Goal: Information Seeking & Learning: Learn about a topic

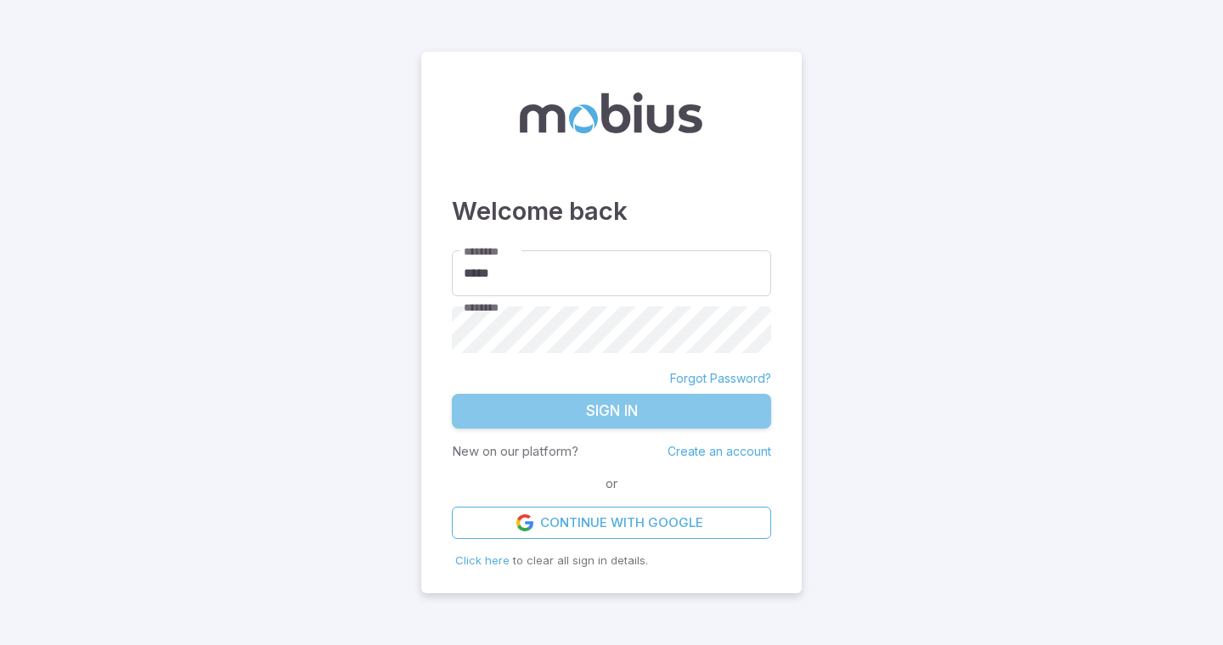
click at [658, 409] on button "Sign In" at bounding box center [611, 412] width 319 height 36
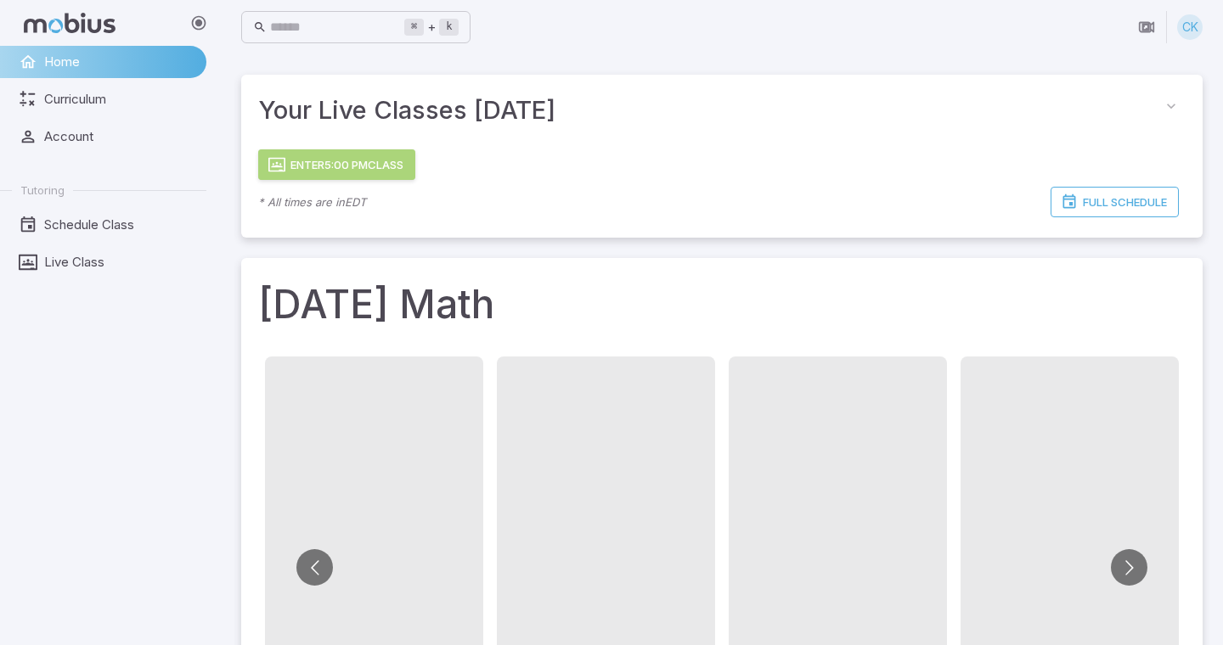
click at [403, 154] on button "Enter 5:00 PM Class" at bounding box center [336, 164] width 157 height 31
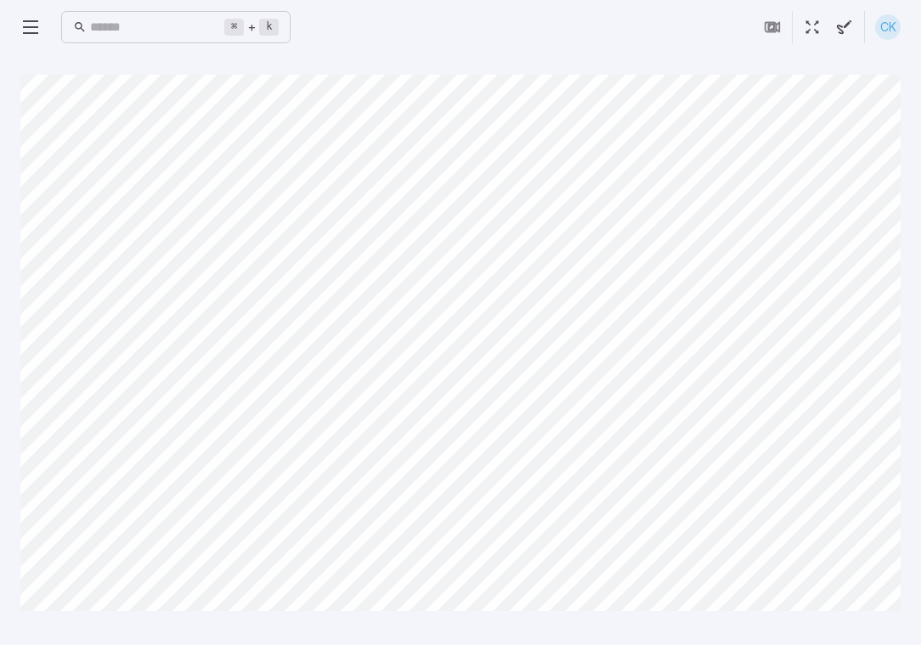
click at [20, 42] on div "⌘ + k ​" at bounding box center [155, 27] width 270 height 33
click at [30, 28] on icon at bounding box center [30, 27] width 20 height 20
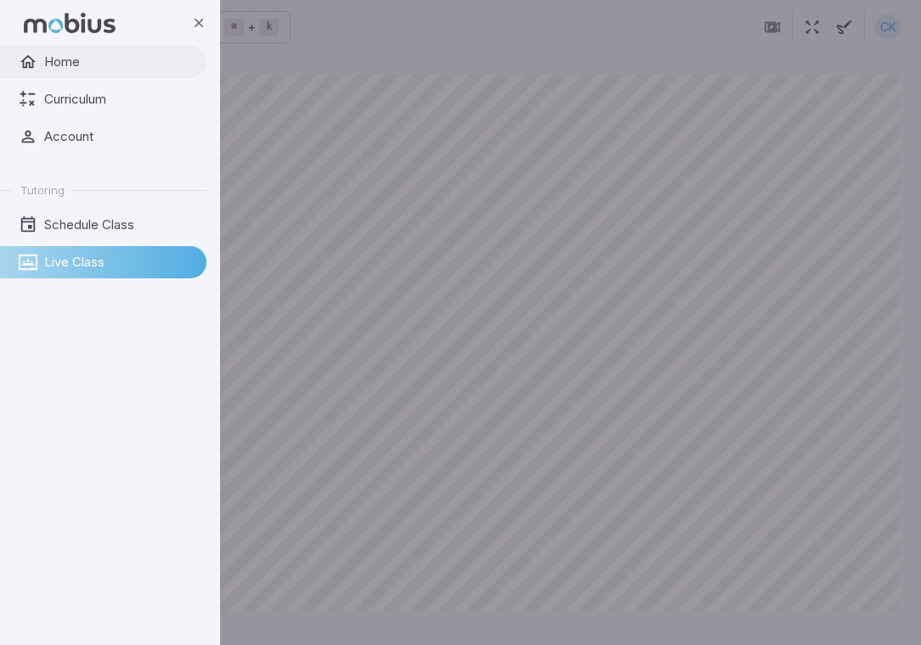
click at [72, 75] on link "Home" at bounding box center [103, 62] width 206 height 32
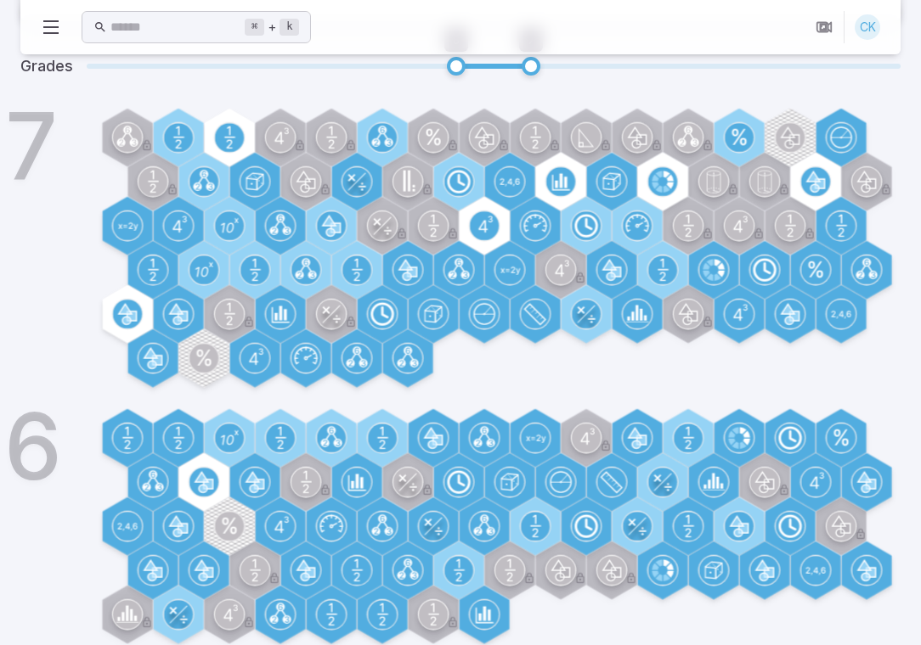
scroll to position [236, 0]
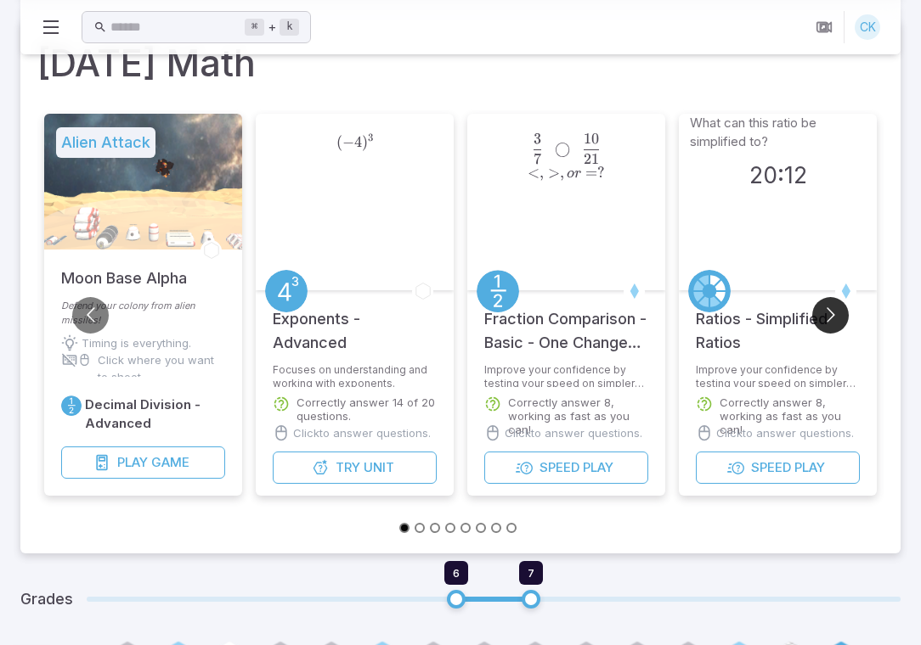
click at [836, 312] on button "Go to next slide" at bounding box center [830, 315] width 37 height 37
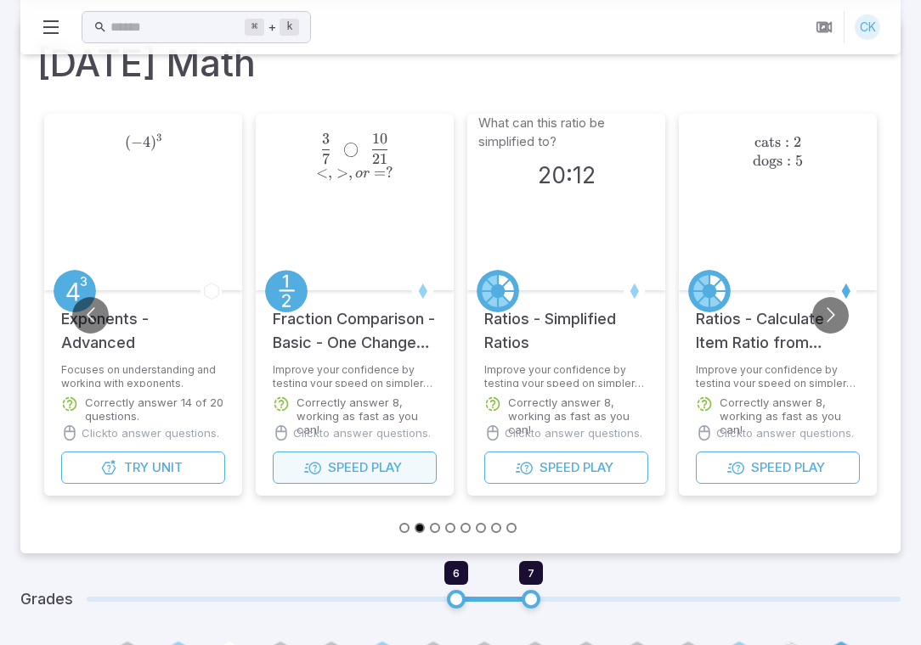
click at [408, 469] on button "Speed Play" at bounding box center [355, 468] width 164 height 32
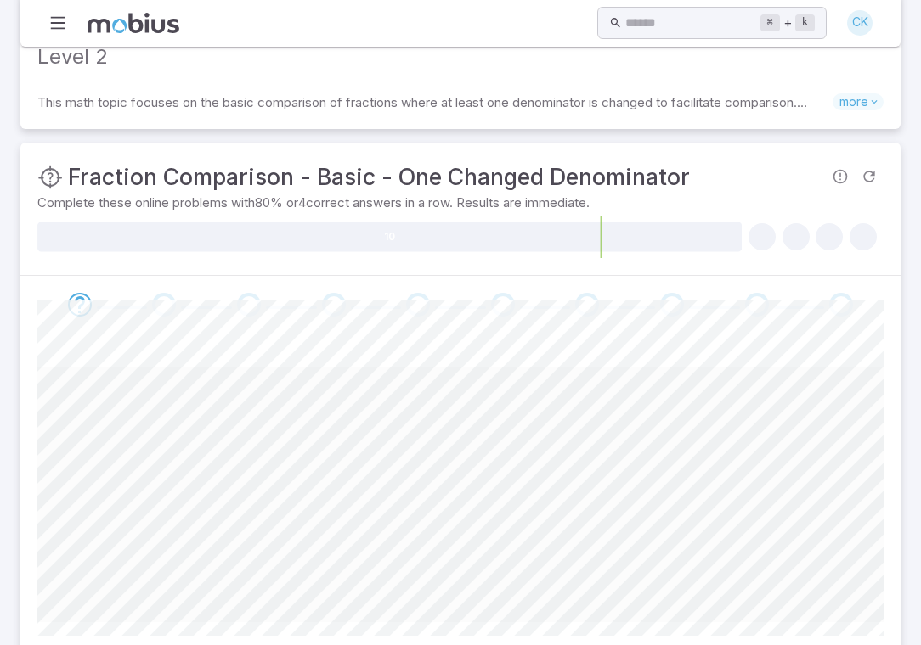
scroll to position [168, 0]
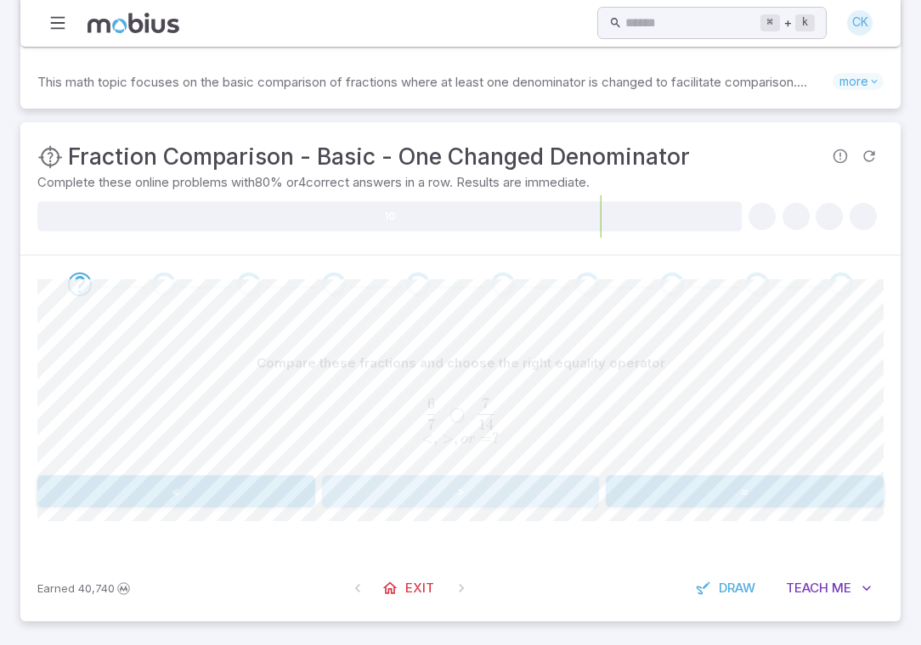
click at [408, 484] on button ">" at bounding box center [461, 492] width 278 height 32
click at [387, 492] on button ">" at bounding box center [461, 492] width 278 height 32
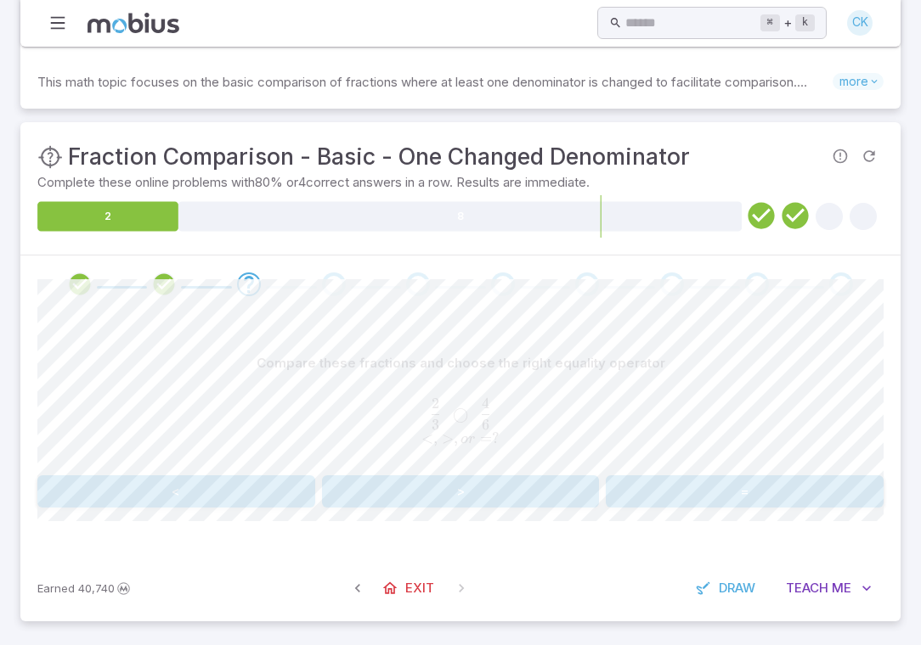
click at [663, 487] on button "=" at bounding box center [744, 492] width 278 height 32
click at [234, 504] on button "<" at bounding box center [176, 492] width 278 height 32
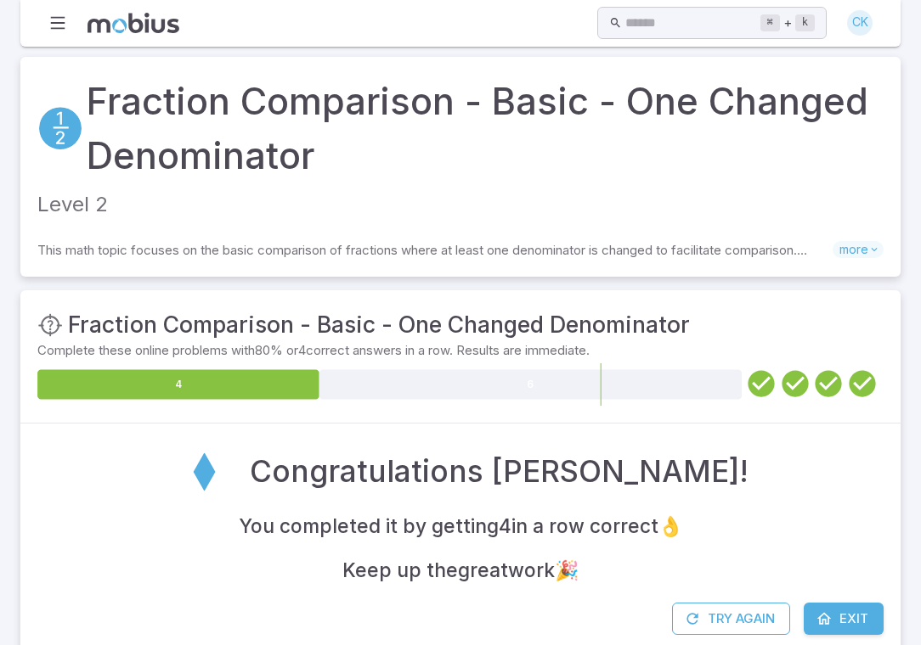
scroll to position [30, 0]
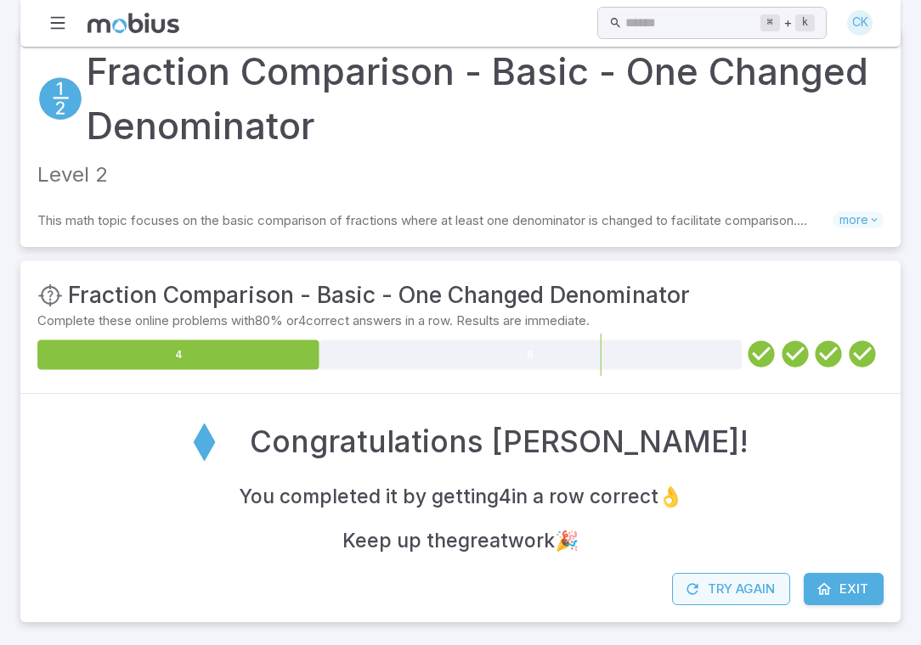
click at [699, 587] on icon "button" at bounding box center [692, 589] width 17 height 17
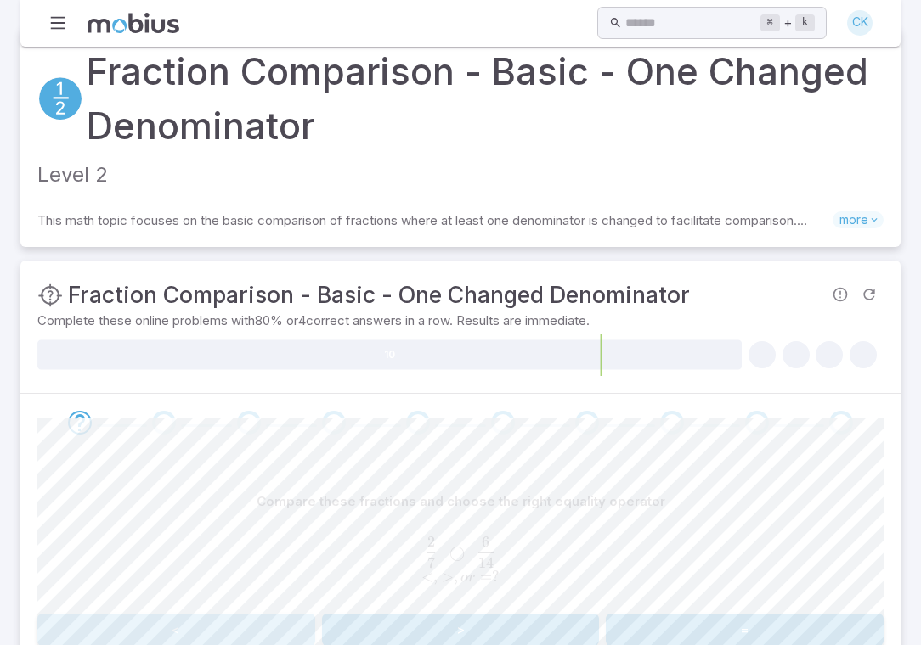
click at [248, 620] on button "<" at bounding box center [176, 630] width 278 height 32
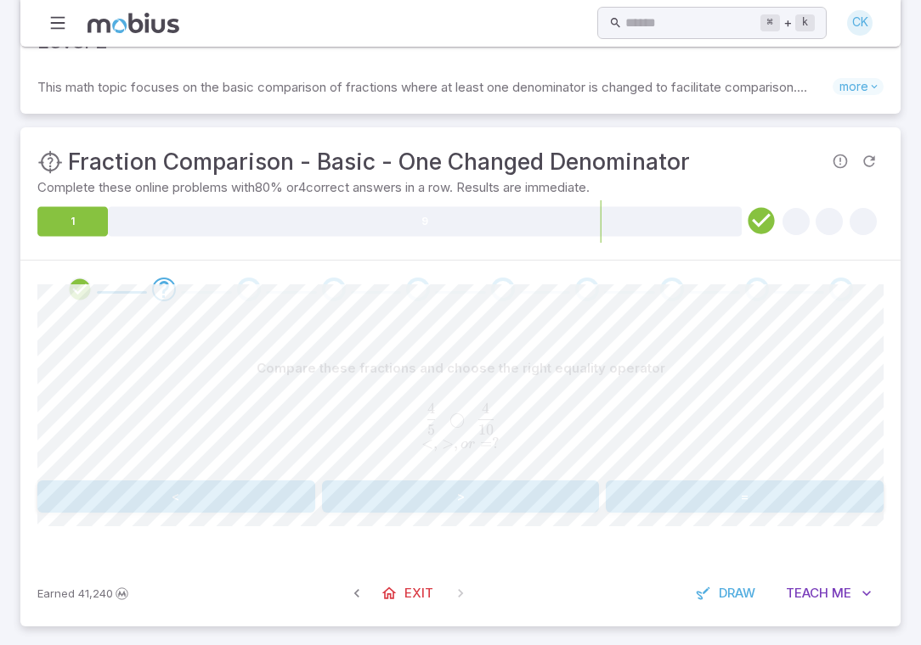
scroll to position [164, 0]
click at [386, 508] on button ">" at bounding box center [461, 496] width 278 height 32
click at [239, 487] on button "<" at bounding box center [176, 496] width 278 height 32
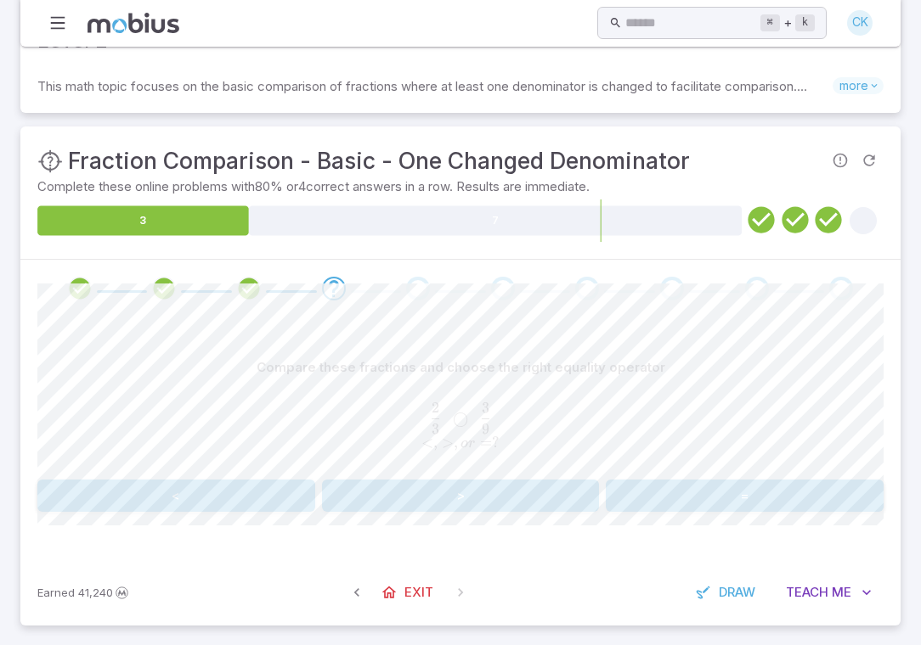
click at [371, 505] on button ">" at bounding box center [461, 496] width 278 height 32
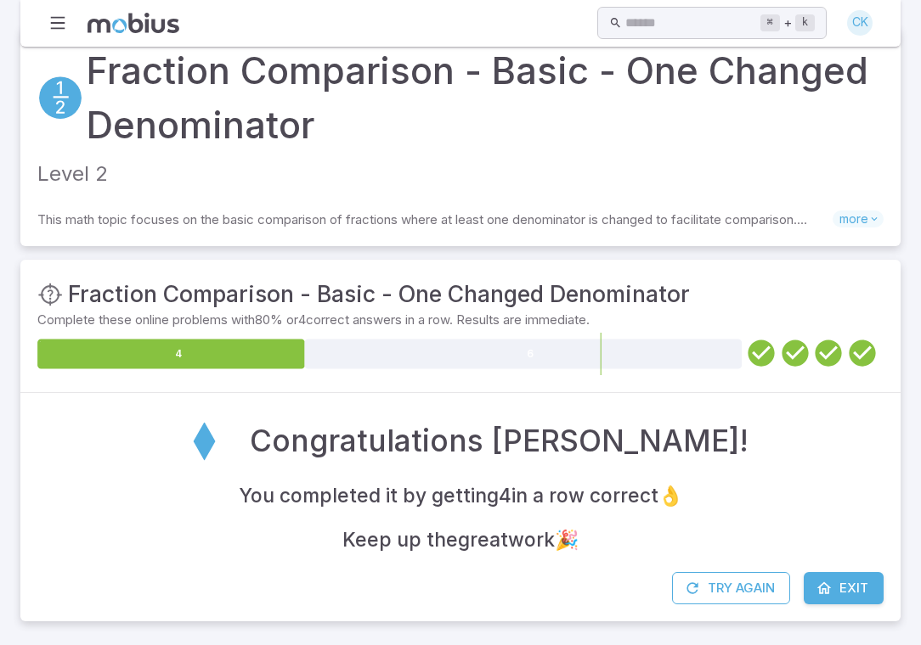
scroll to position [30, 0]
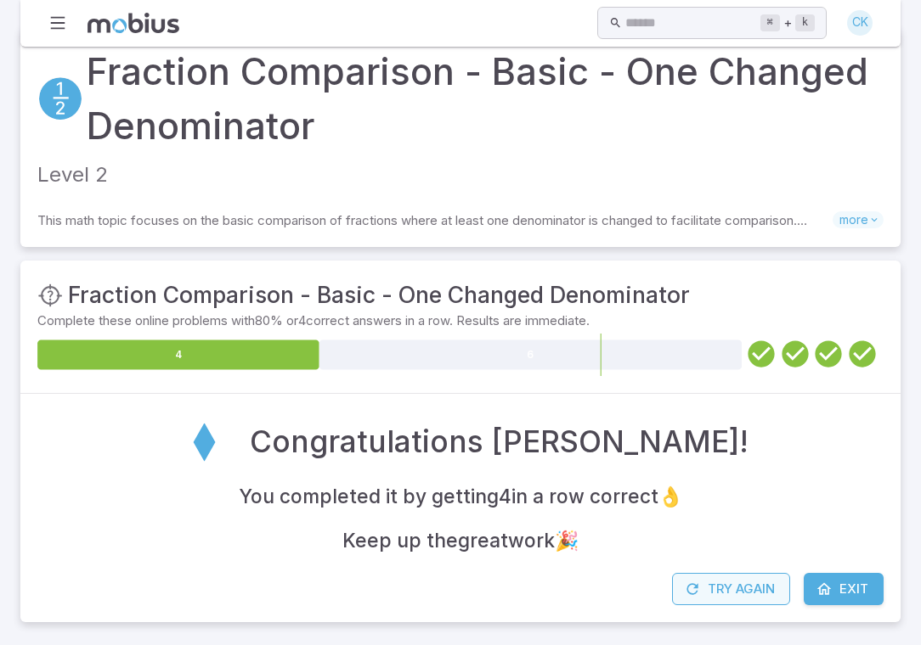
click at [684, 591] on icon "button" at bounding box center [692, 589] width 17 height 17
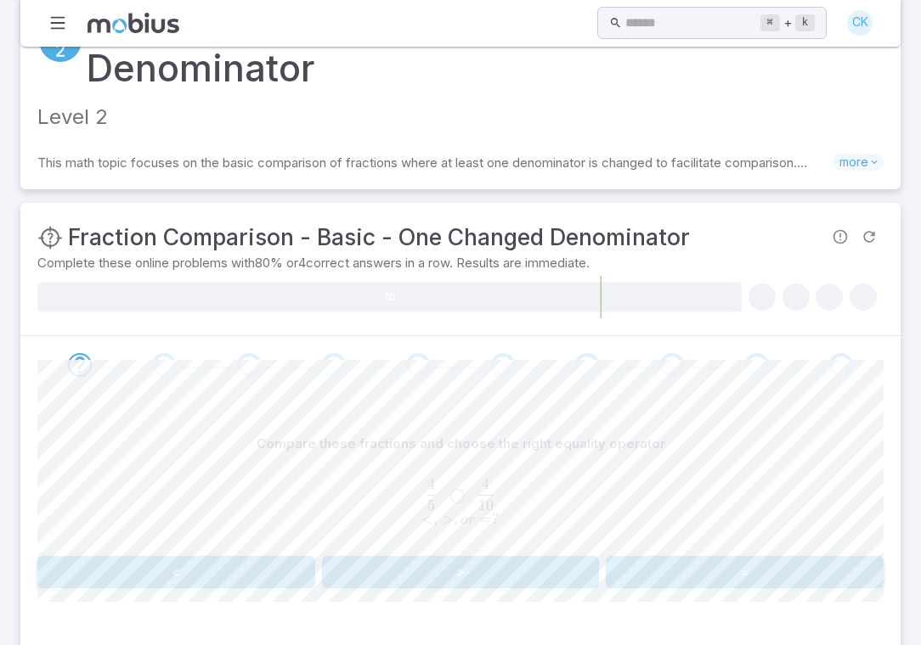
scroll to position [91, 0]
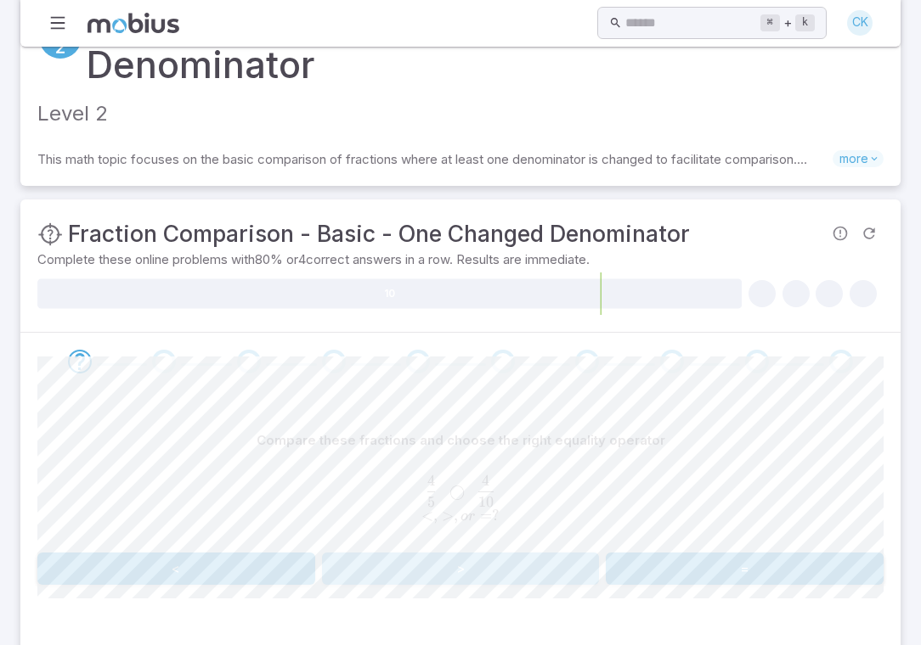
click at [491, 564] on button ">" at bounding box center [461, 569] width 278 height 32
click at [291, 566] on button "<" at bounding box center [176, 569] width 278 height 32
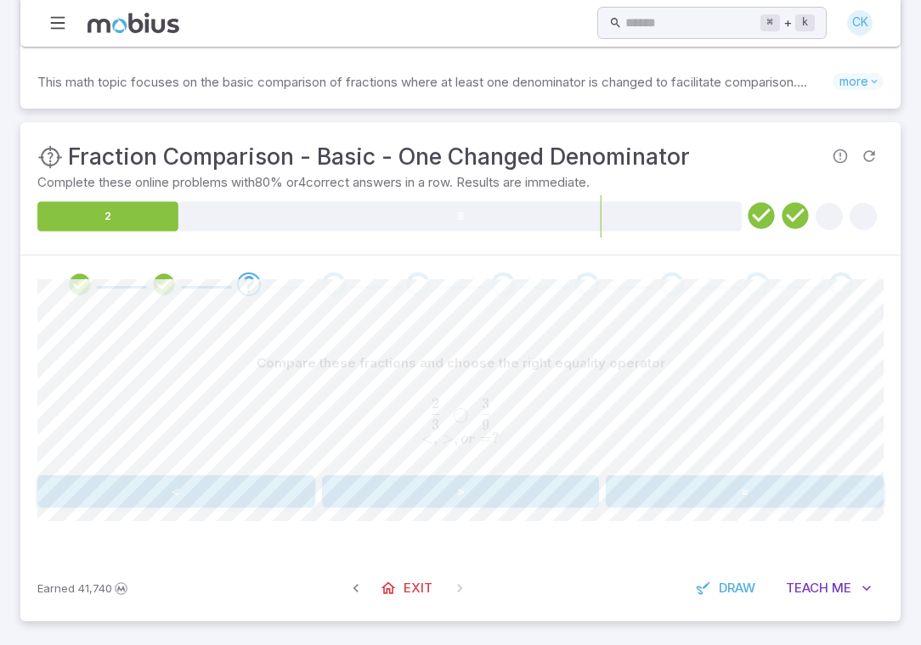
scroll to position [168, 0]
click at [389, 481] on button ">" at bounding box center [461, 492] width 278 height 32
click at [410, 487] on button ">" at bounding box center [461, 492] width 278 height 32
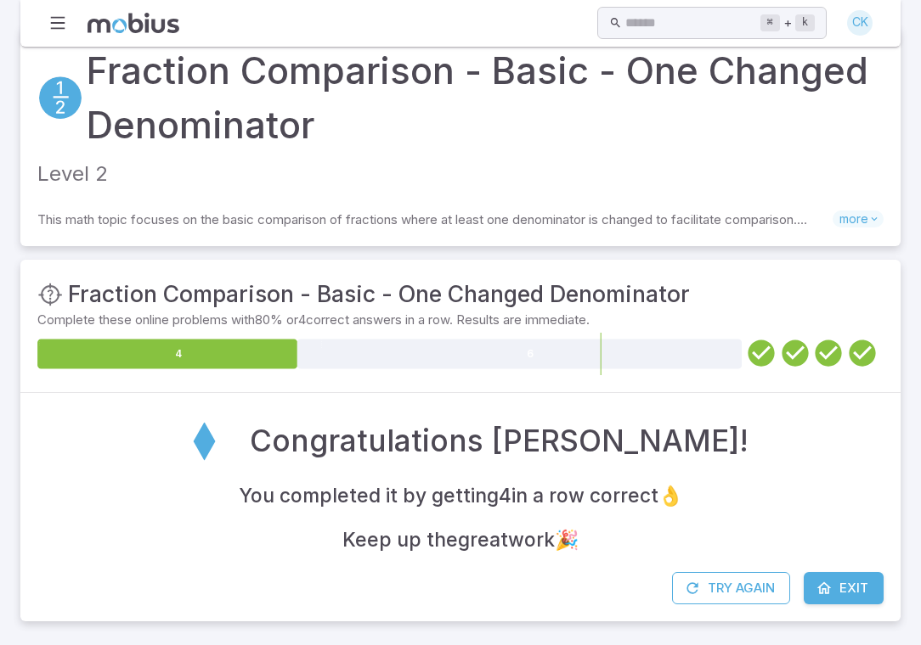
scroll to position [30, 0]
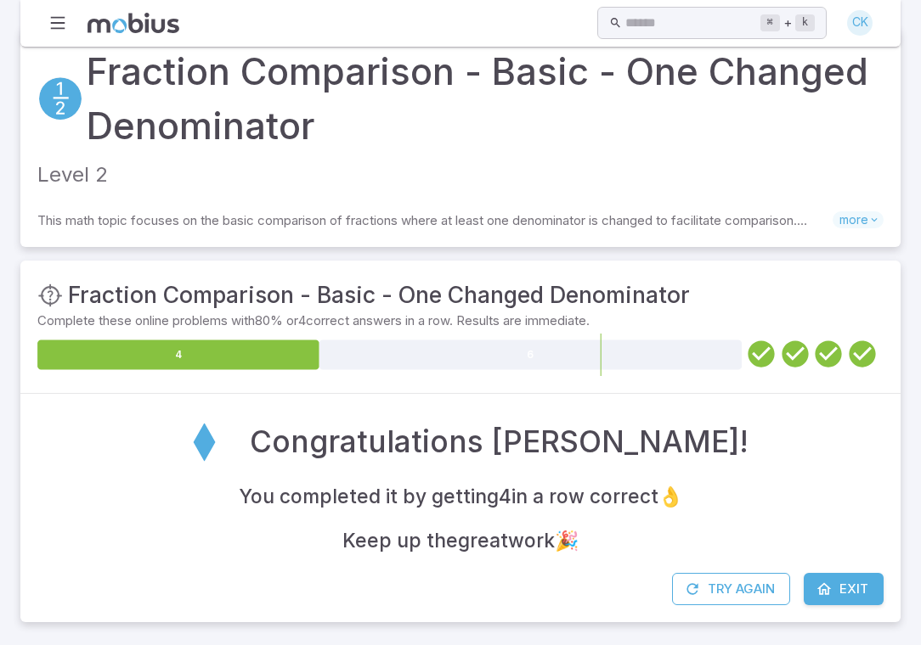
click at [720, 567] on div "Congratulations Cole K! You completed it by getting 4 in a row correct 👌 Keep u…" at bounding box center [460, 483] width 880 height 179
click at [720, 575] on button "Try Again" at bounding box center [731, 589] width 118 height 32
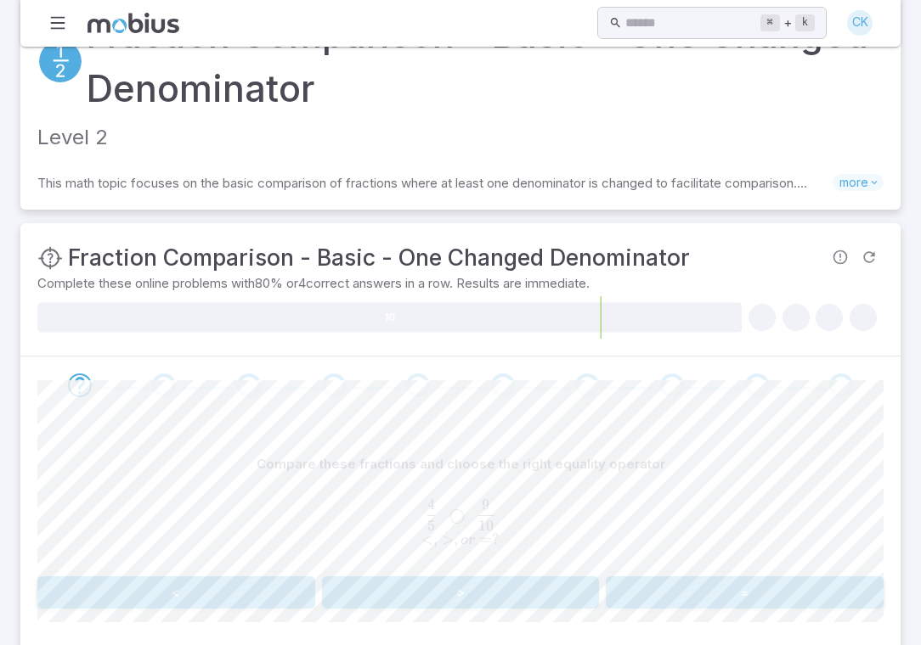
scroll to position [99, 0]
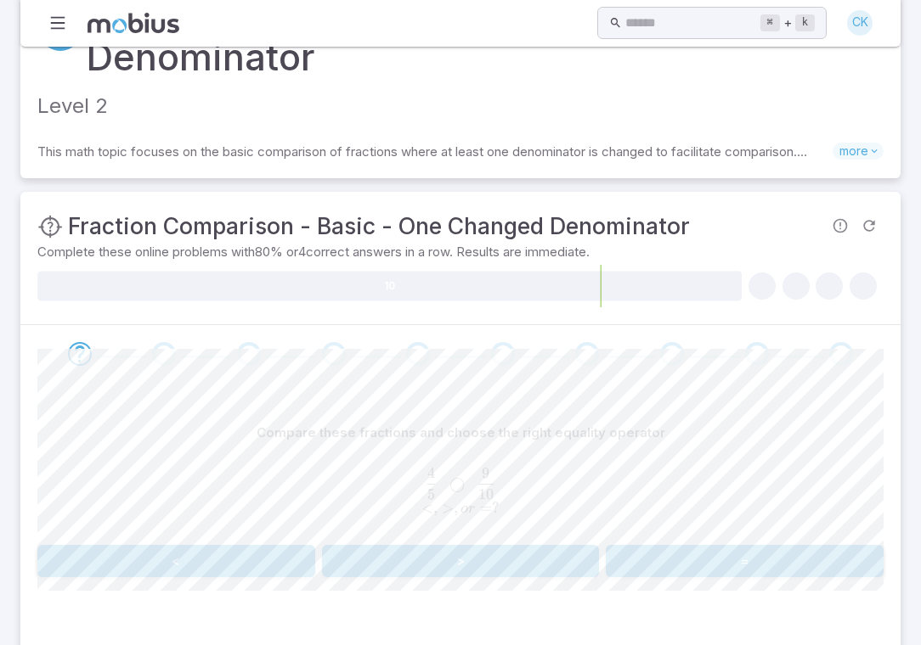
click at [234, 561] on button "<" at bounding box center [176, 561] width 278 height 32
click at [681, 562] on button "=" at bounding box center [744, 561] width 278 height 32
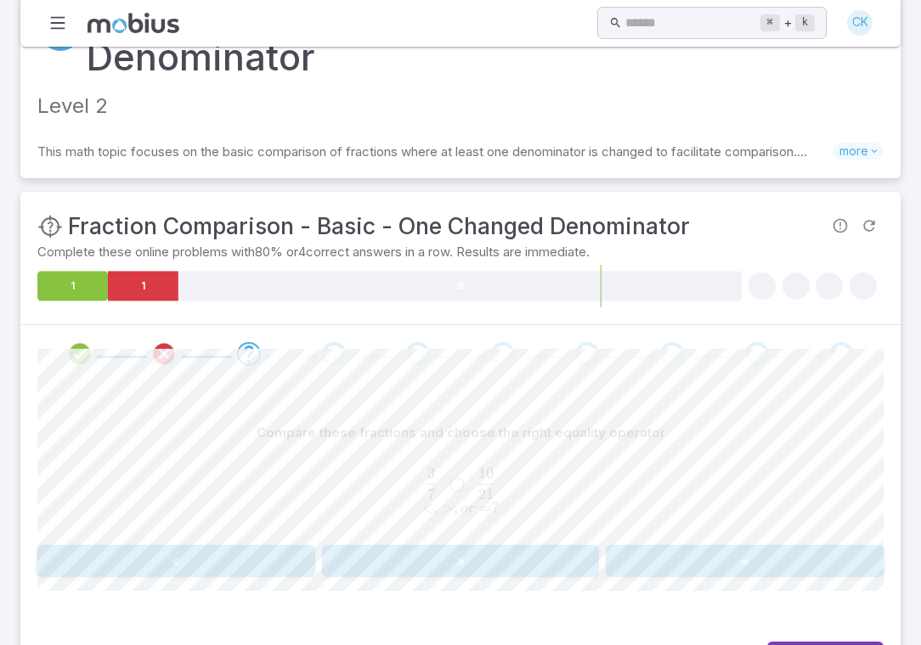
click at [208, 567] on button "<" at bounding box center [176, 561] width 278 height 32
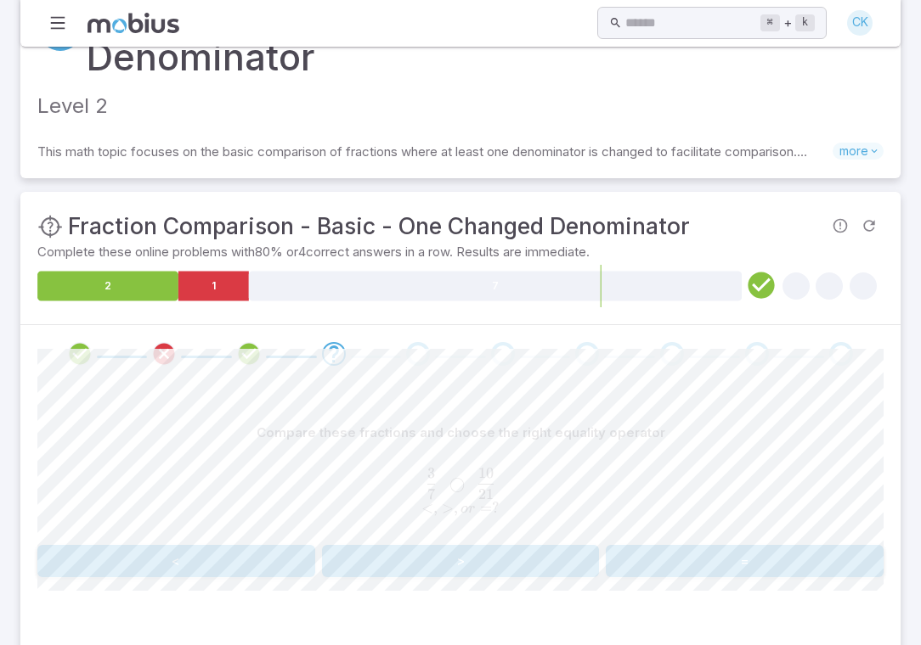
click at [208, 567] on button "<" at bounding box center [176, 561] width 278 height 32
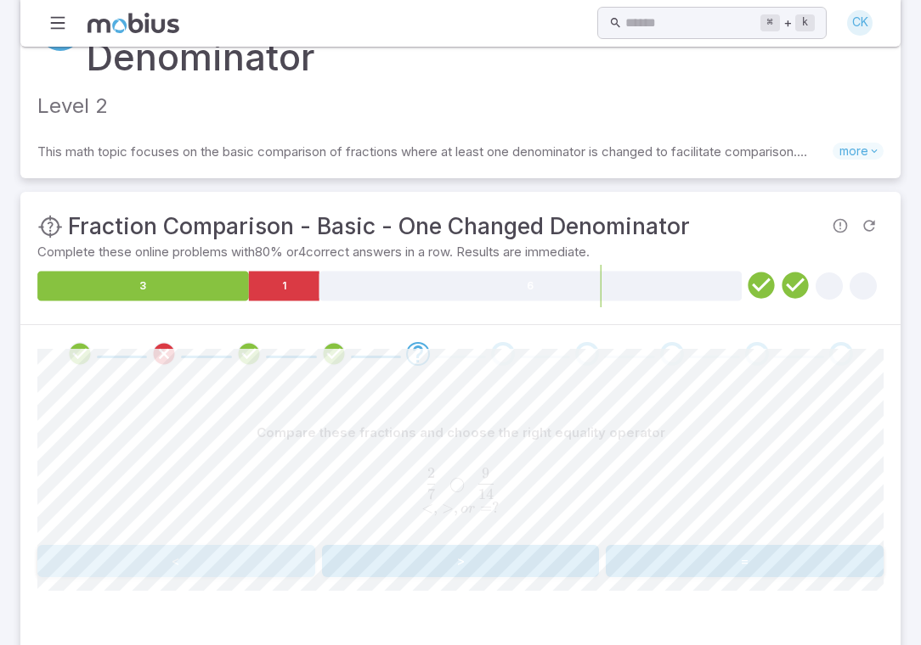
click at [248, 562] on button "<" at bounding box center [176, 561] width 278 height 32
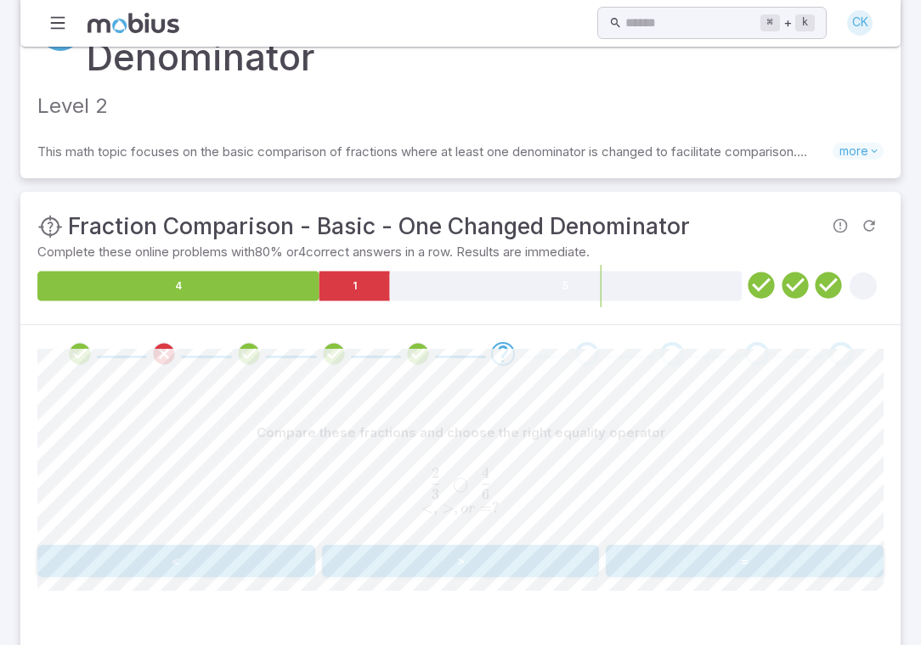
click at [634, 553] on button "=" at bounding box center [744, 561] width 278 height 32
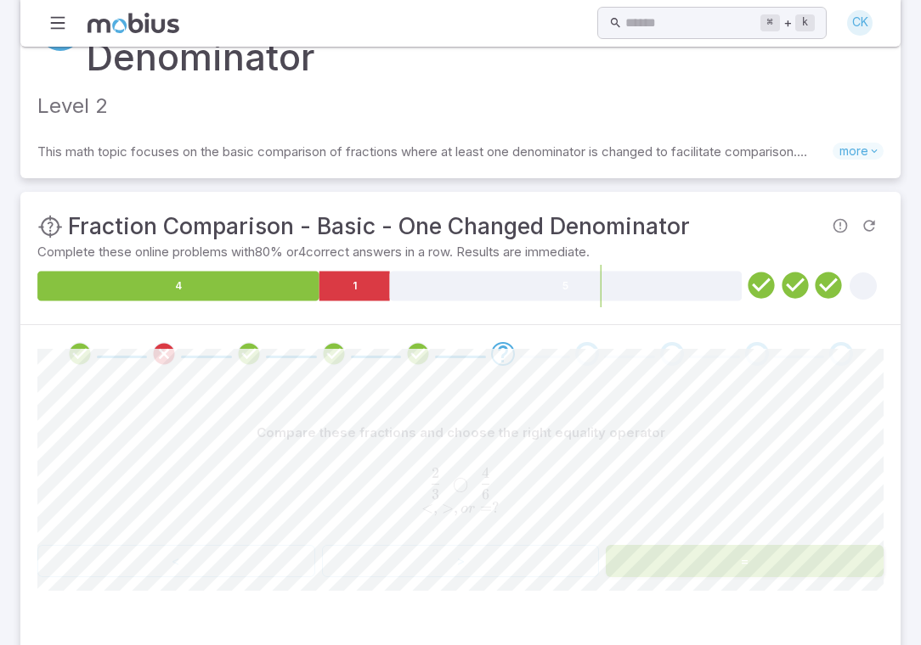
scroll to position [60, 0]
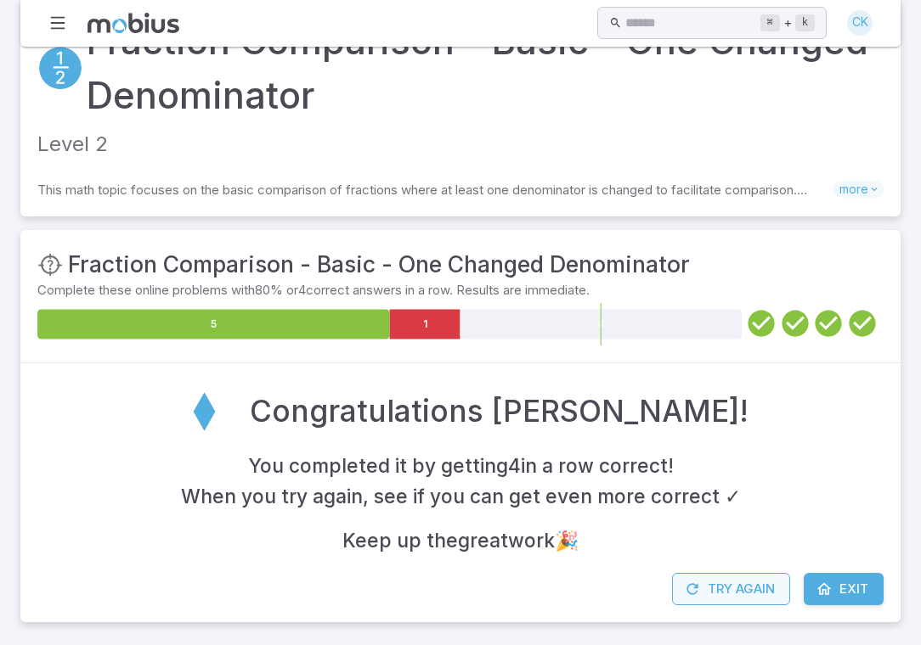
click at [709, 598] on button "Try Again" at bounding box center [731, 589] width 118 height 32
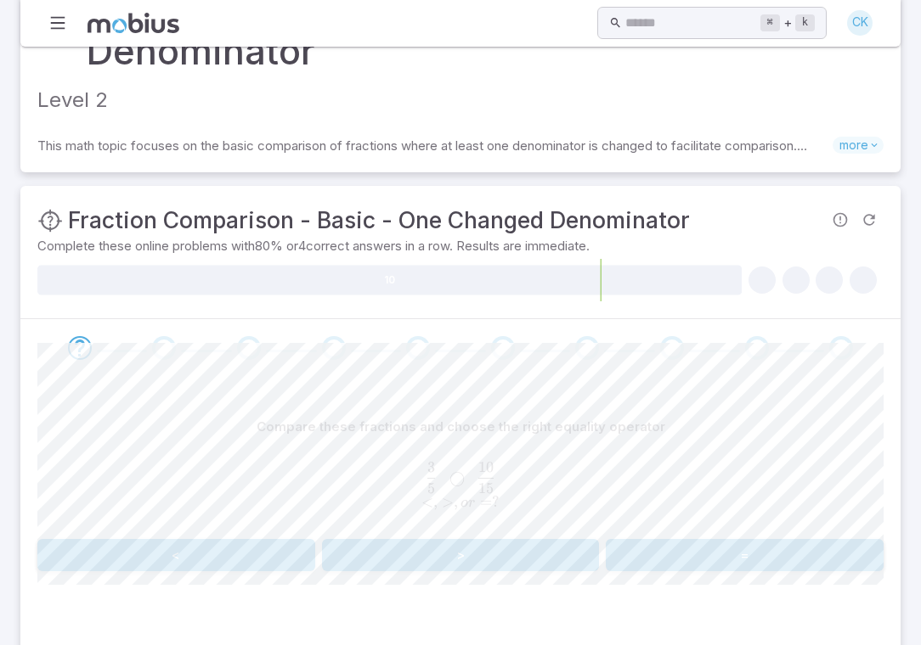
scroll to position [113, 0]
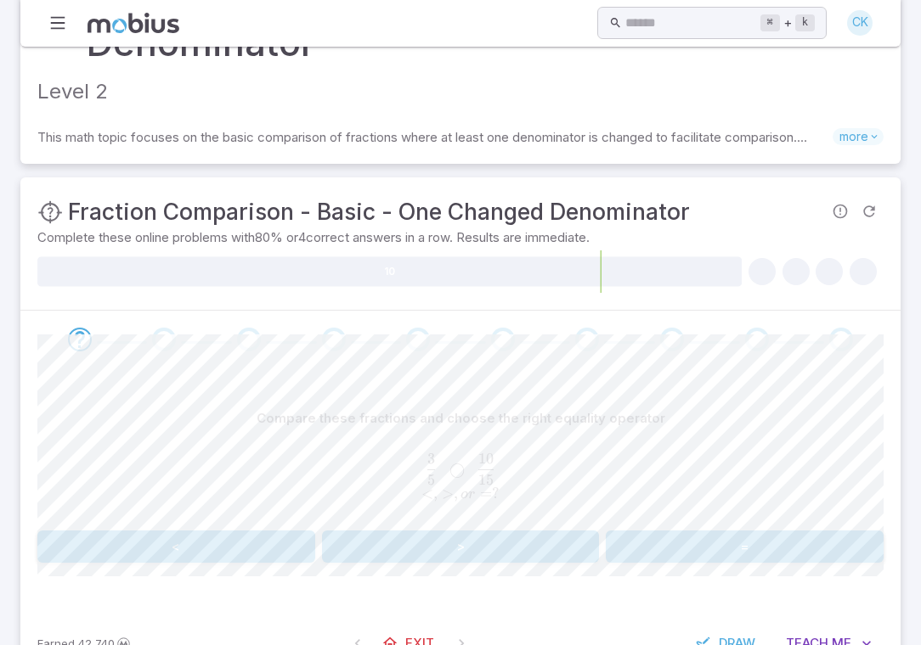
click at [242, 540] on button "<" at bounding box center [176, 547] width 278 height 32
click at [237, 544] on button "<" at bounding box center [176, 547] width 278 height 32
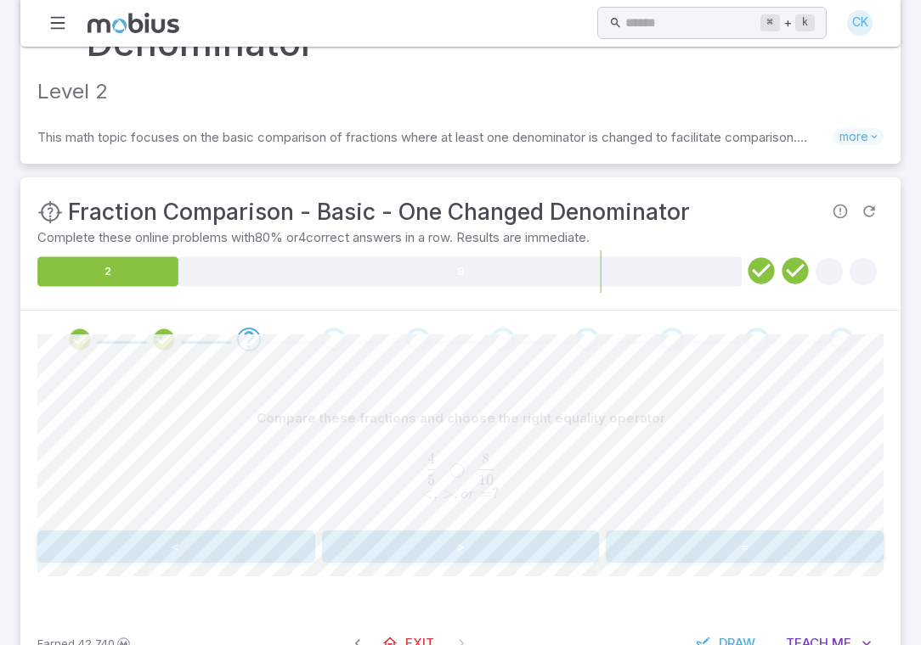
click at [645, 538] on button "=" at bounding box center [744, 547] width 278 height 32
click at [398, 543] on button ">" at bounding box center [461, 547] width 278 height 32
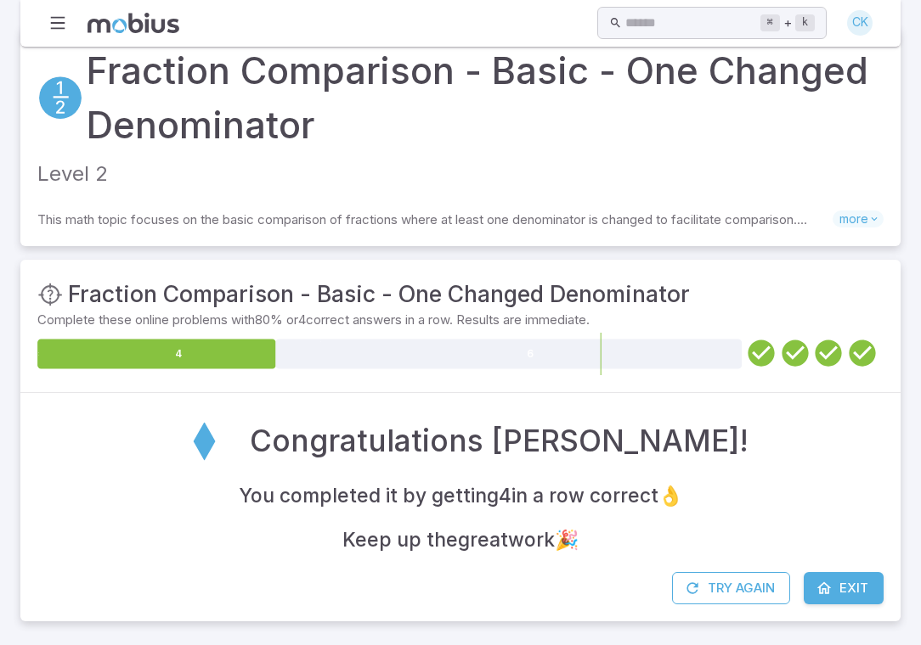
scroll to position [30, 0]
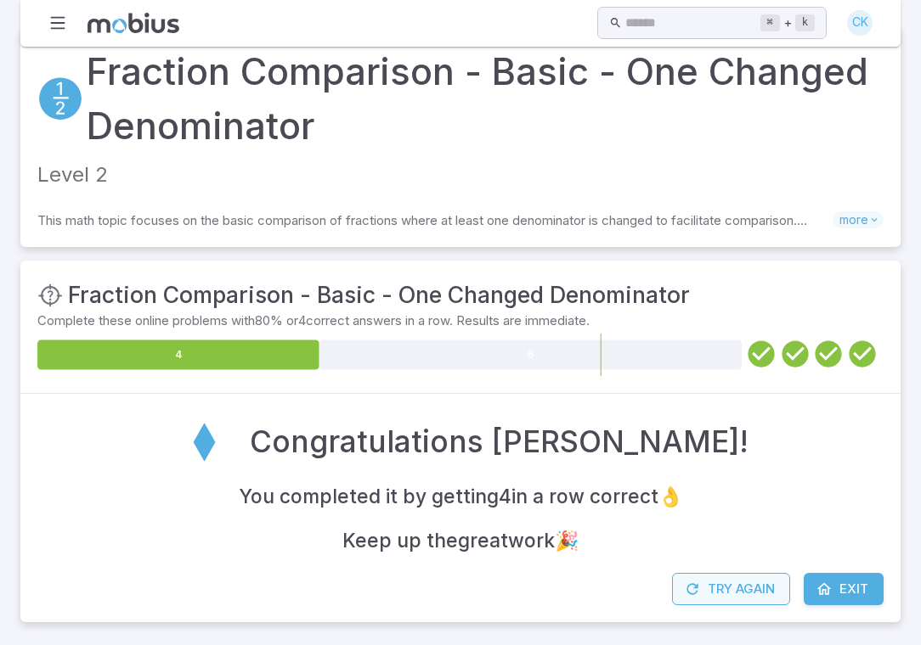
click at [690, 587] on icon "button" at bounding box center [692, 589] width 17 height 17
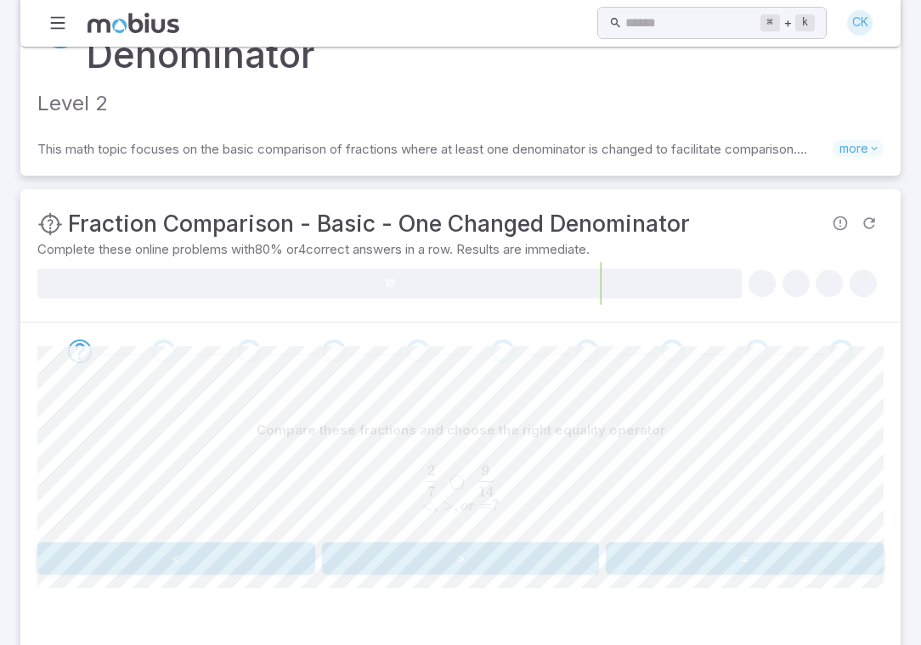
scroll to position [109, 0]
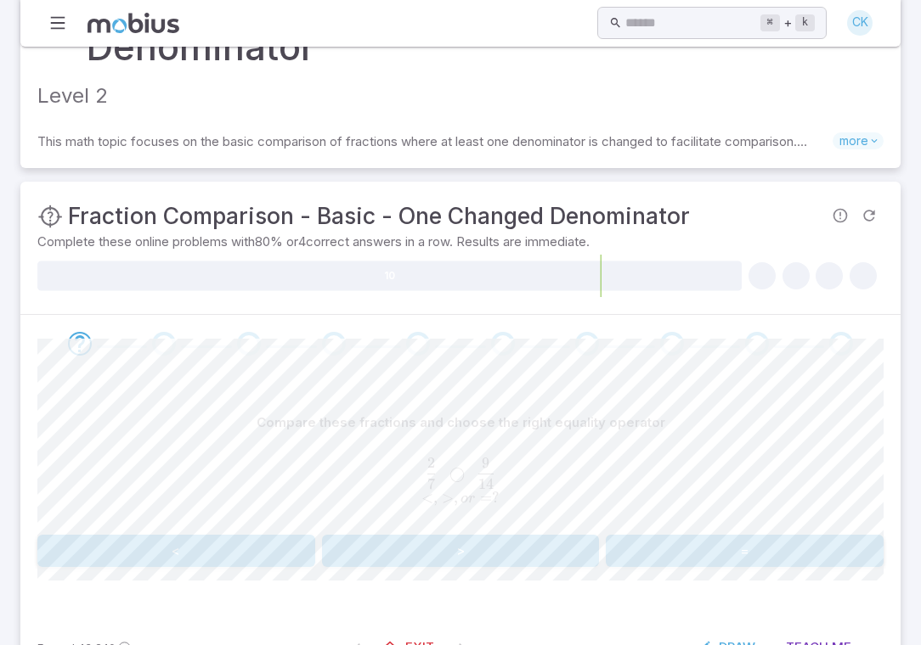
click at [231, 550] on button "<" at bounding box center [176, 551] width 278 height 32
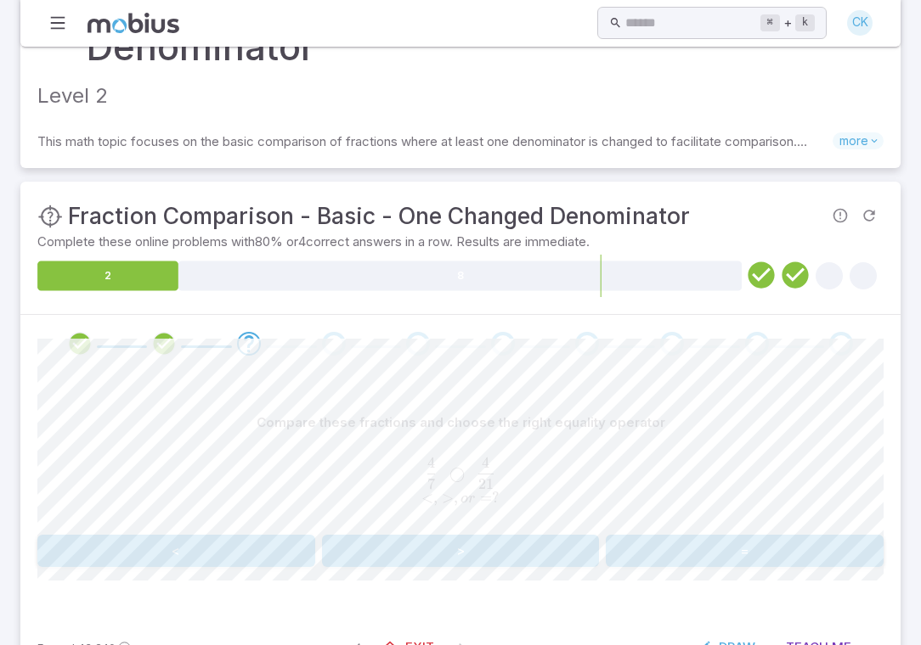
click at [364, 555] on button ">" at bounding box center [461, 551] width 278 height 32
click at [434, 527] on div "Compare these fractions and choose the right equality operator 2 3       ◯     …" at bounding box center [460, 467] width 846 height 121
click at [432, 546] on button ">" at bounding box center [461, 551] width 278 height 32
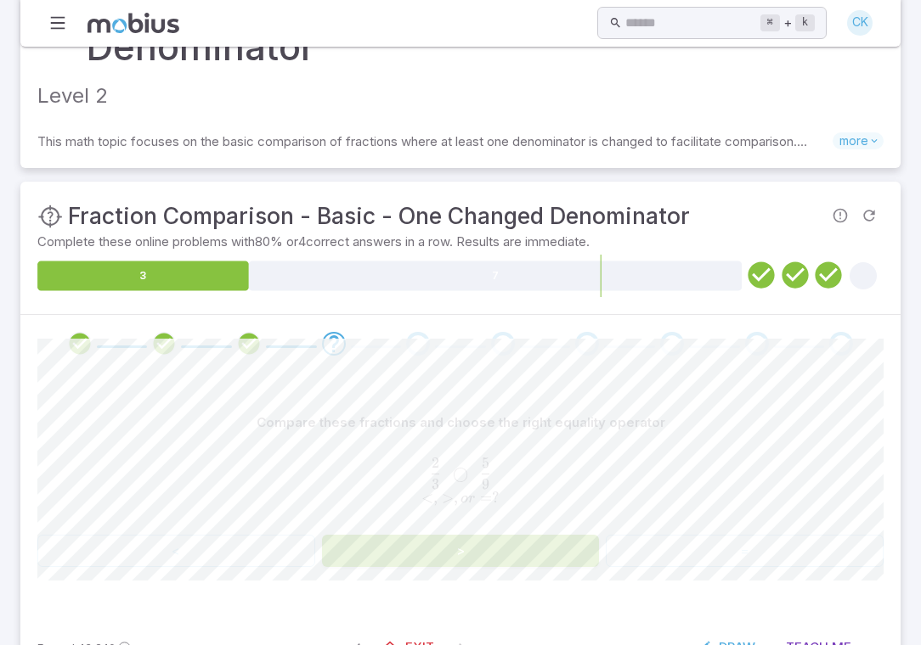
scroll to position [30, 0]
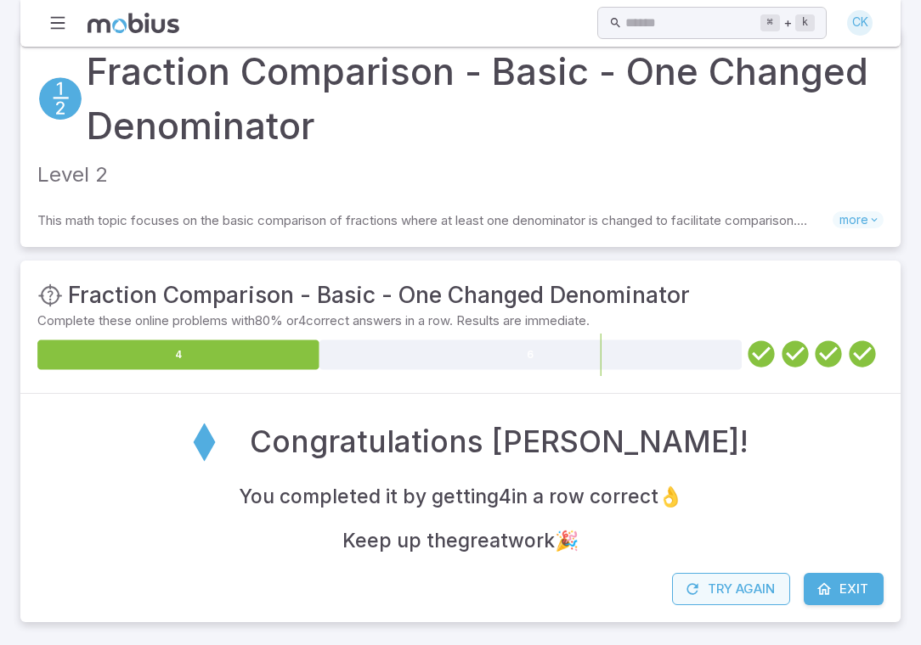
click at [720, 584] on button "Try Again" at bounding box center [731, 589] width 118 height 32
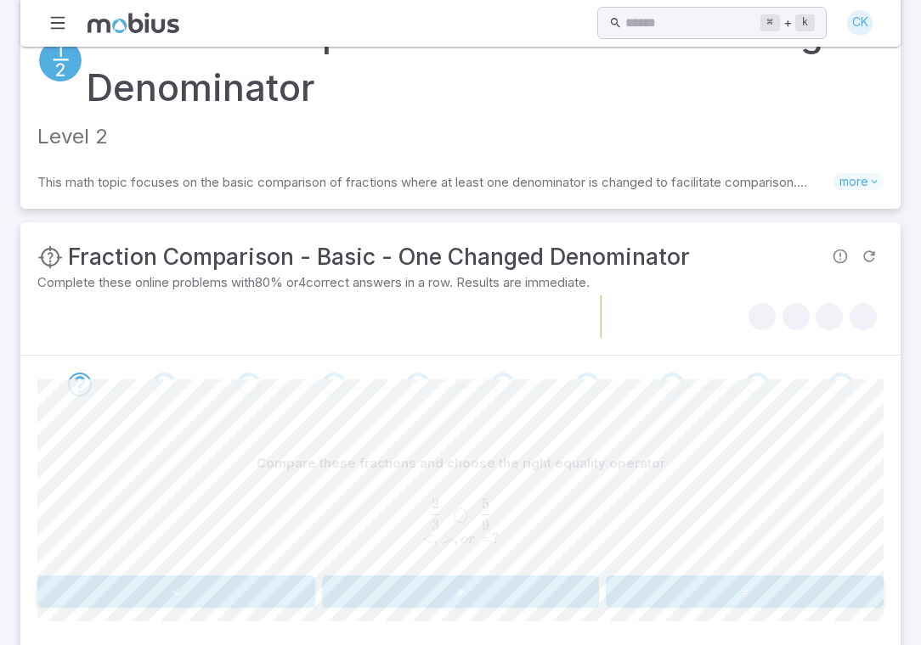
scroll to position [76, 0]
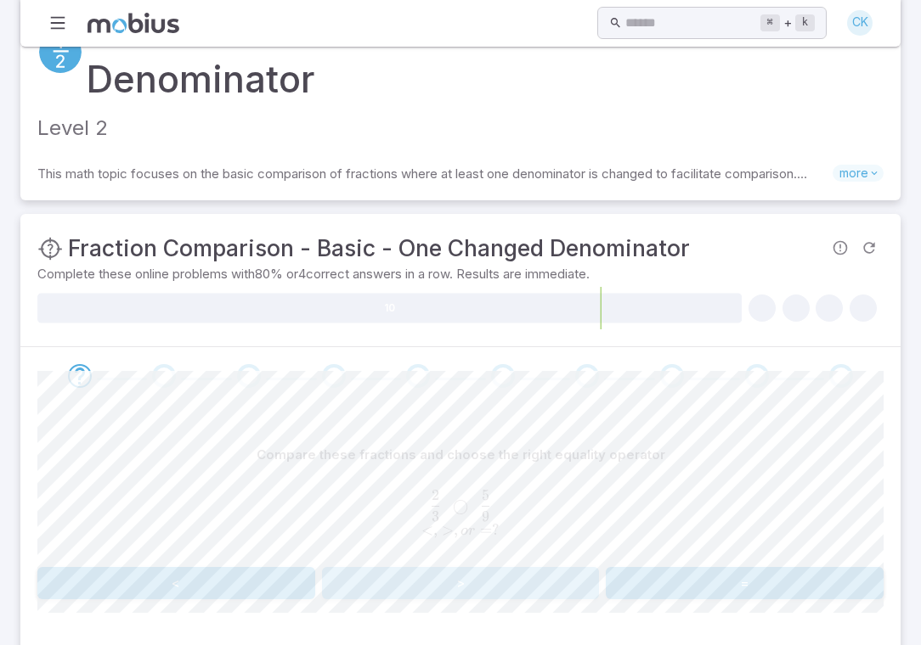
click at [353, 577] on button ">" at bounding box center [461, 583] width 278 height 32
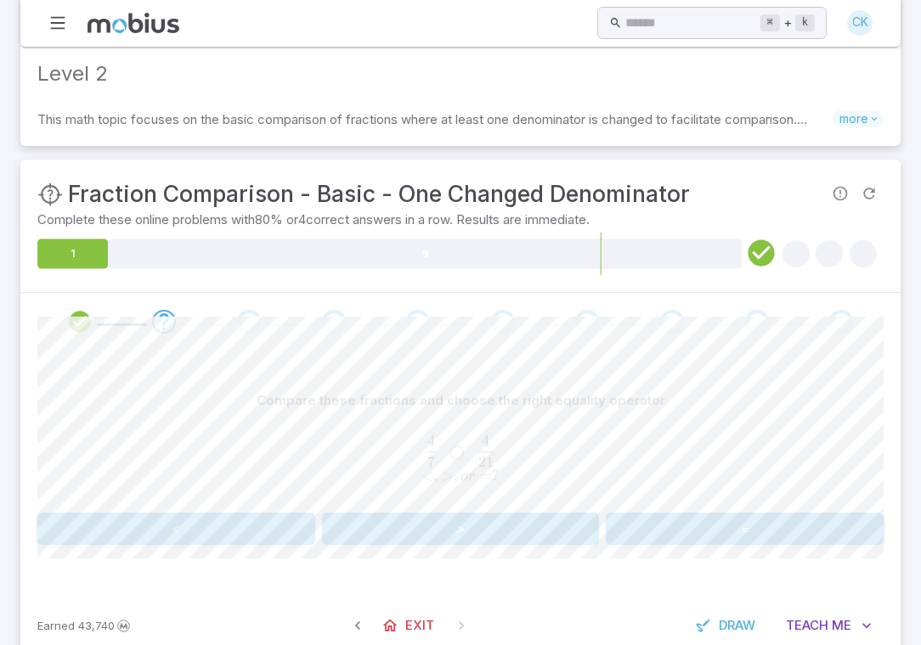
scroll to position [137, 0]
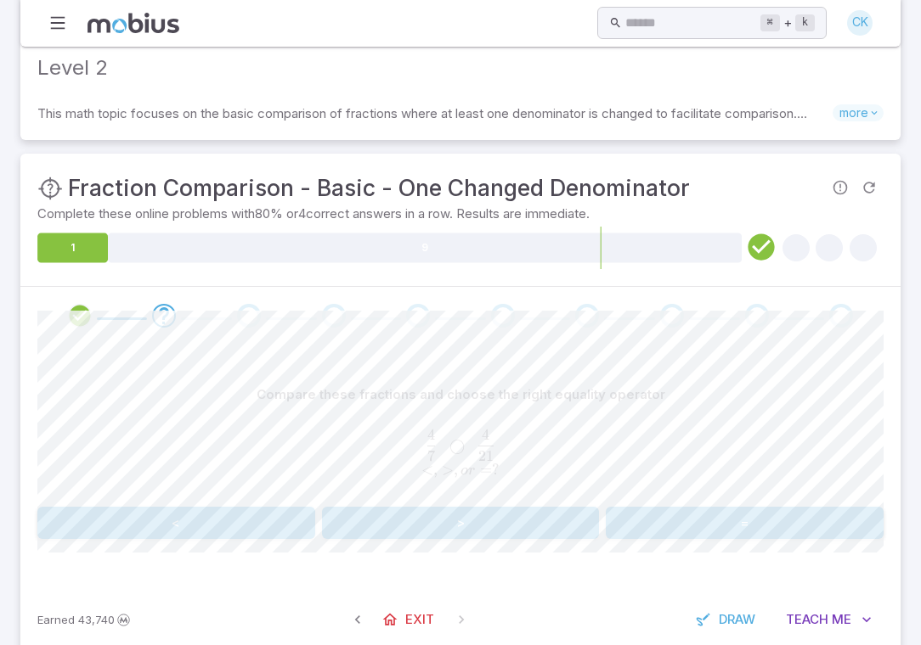
click at [393, 509] on button ">" at bounding box center [461, 523] width 278 height 32
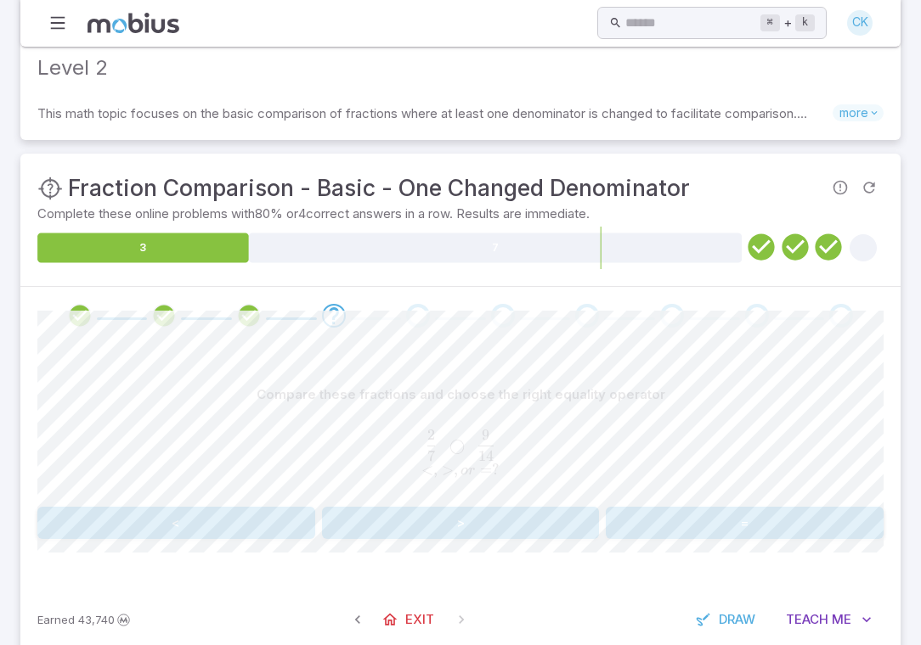
click at [279, 519] on button "<" at bounding box center [176, 523] width 278 height 32
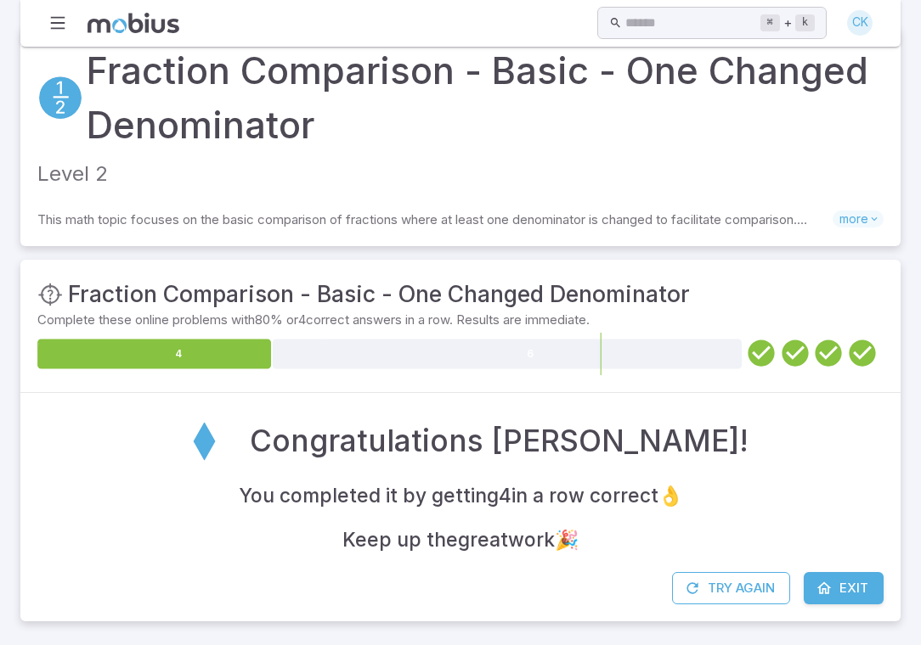
scroll to position [30, 0]
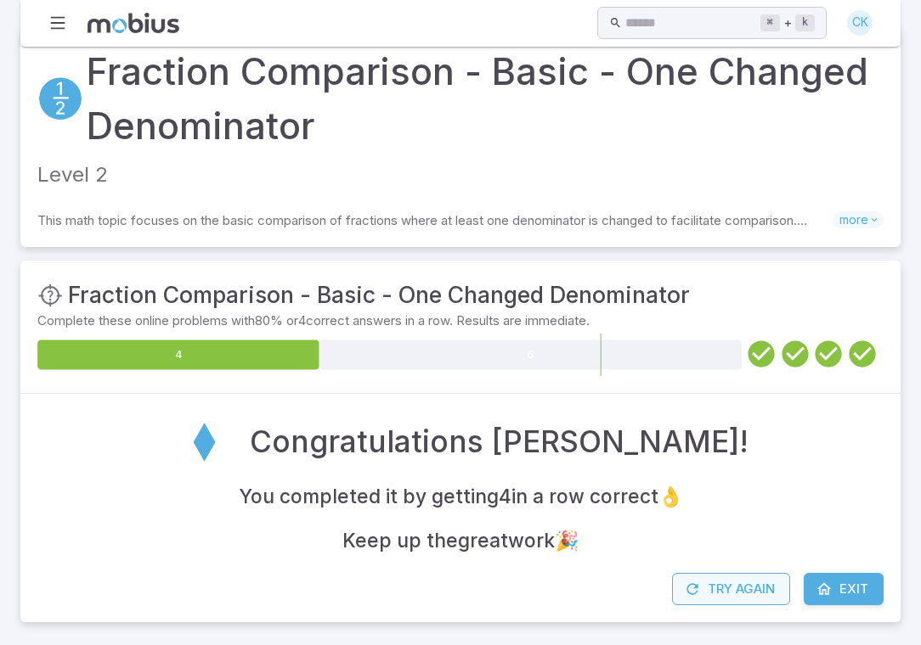
click at [759, 588] on button "Try Again" at bounding box center [731, 589] width 118 height 32
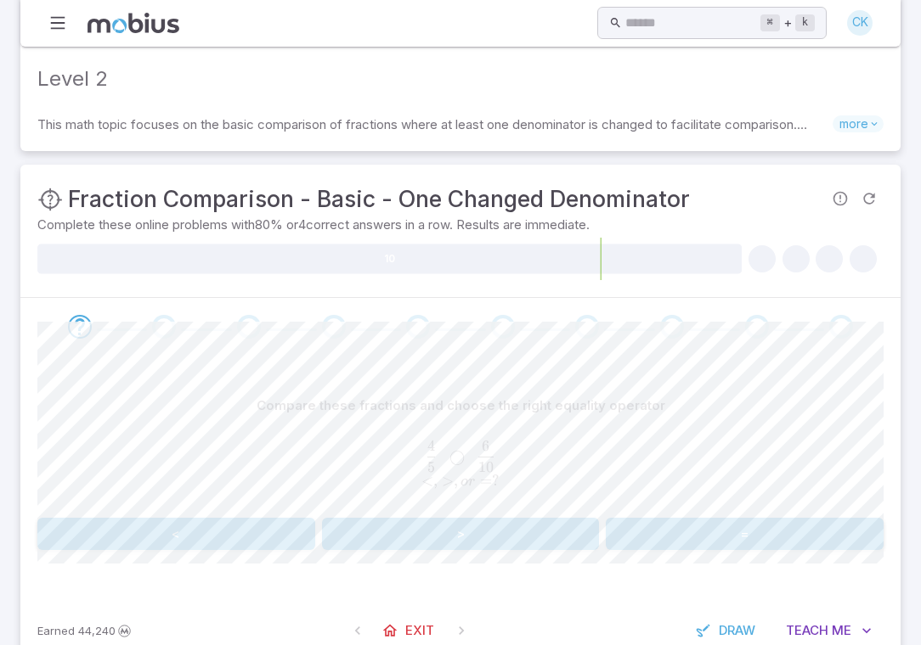
scroll to position [152, 0]
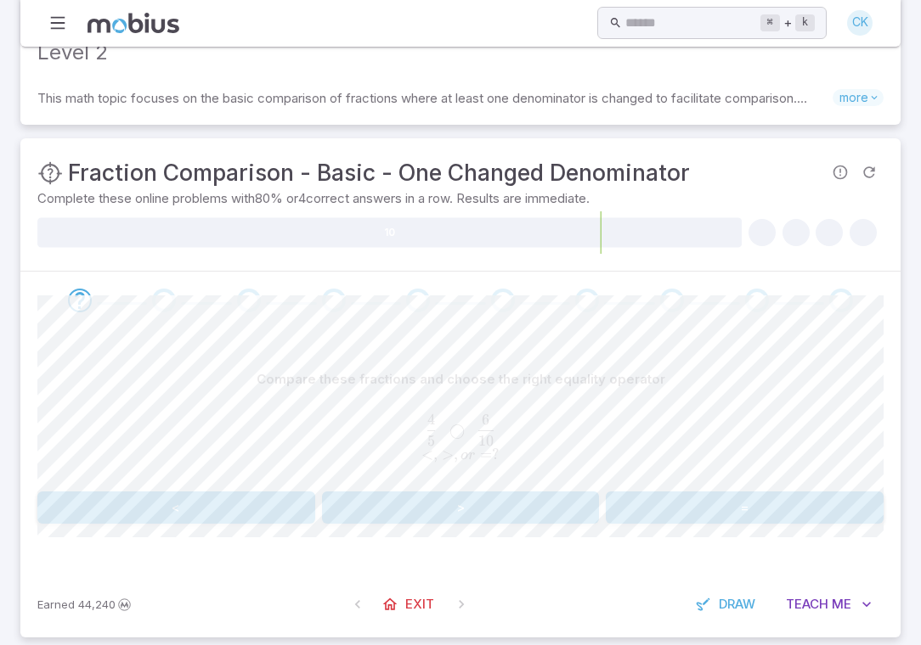
click at [474, 504] on button ">" at bounding box center [461, 508] width 278 height 32
click at [255, 511] on button "<" at bounding box center [176, 508] width 278 height 32
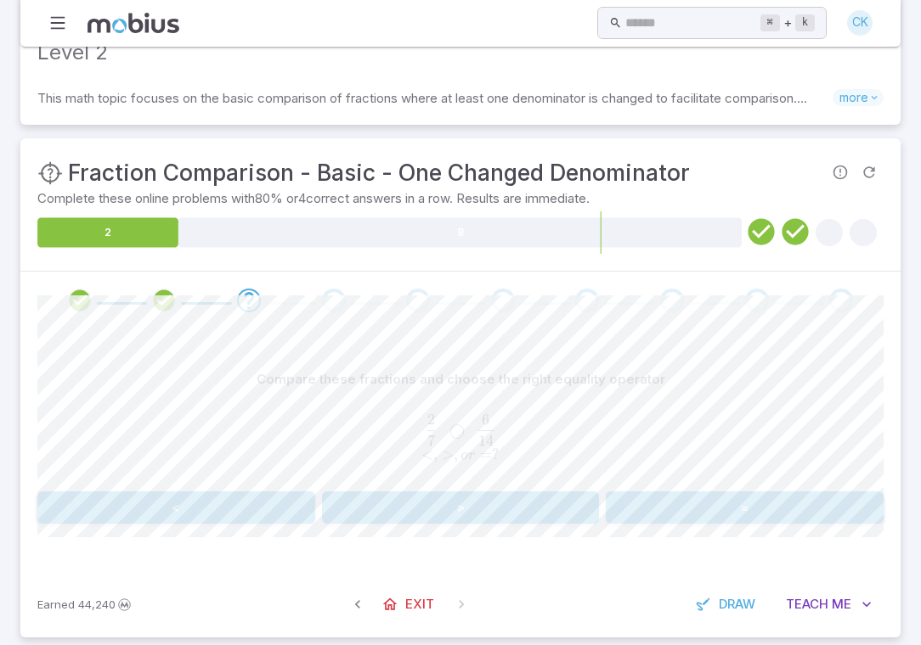
click at [279, 508] on button "<" at bounding box center [176, 508] width 278 height 32
click at [256, 503] on button "<" at bounding box center [176, 508] width 278 height 32
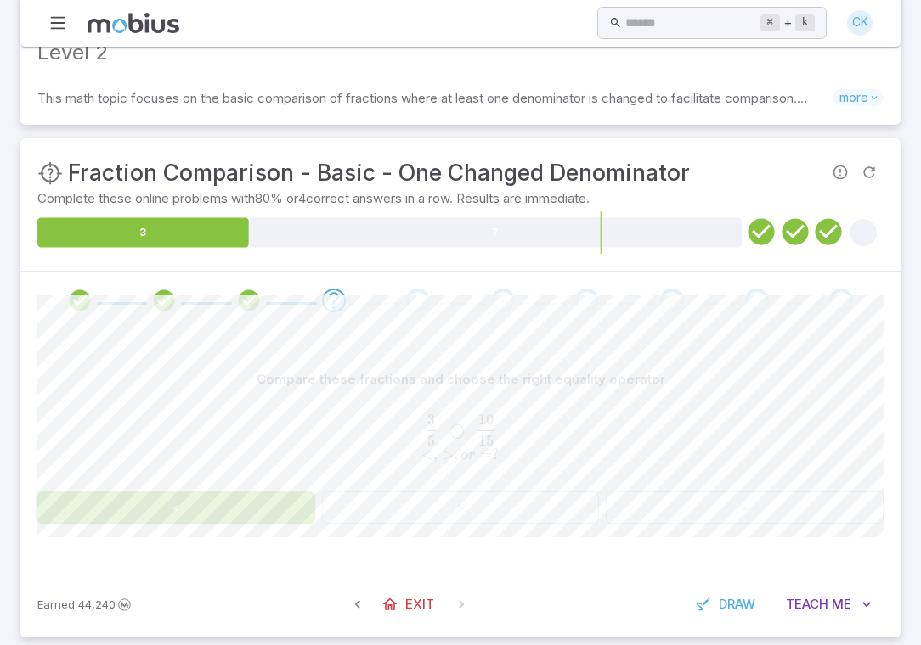
scroll to position [30, 0]
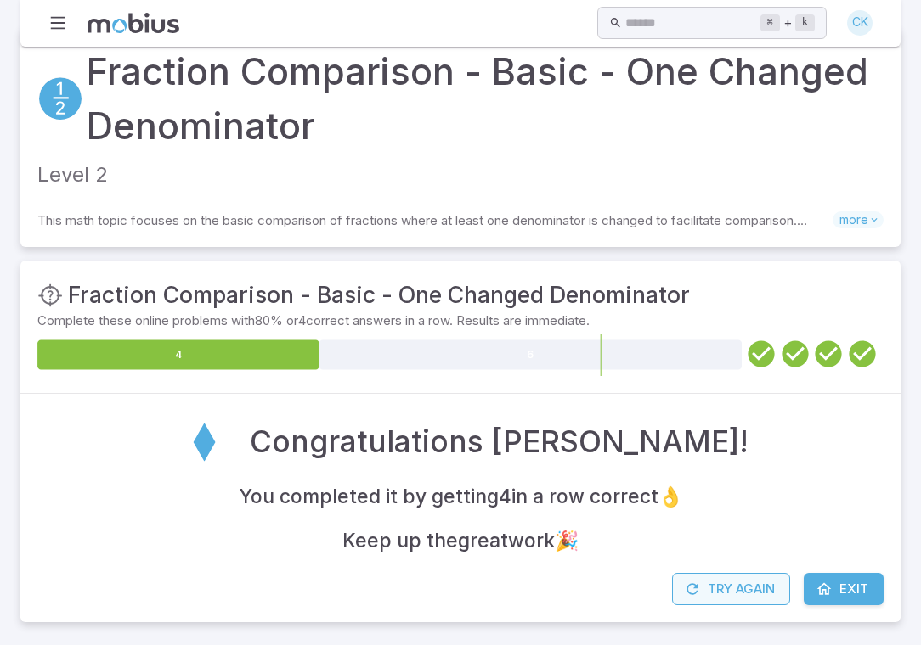
click at [757, 600] on button "Try Again" at bounding box center [731, 589] width 118 height 32
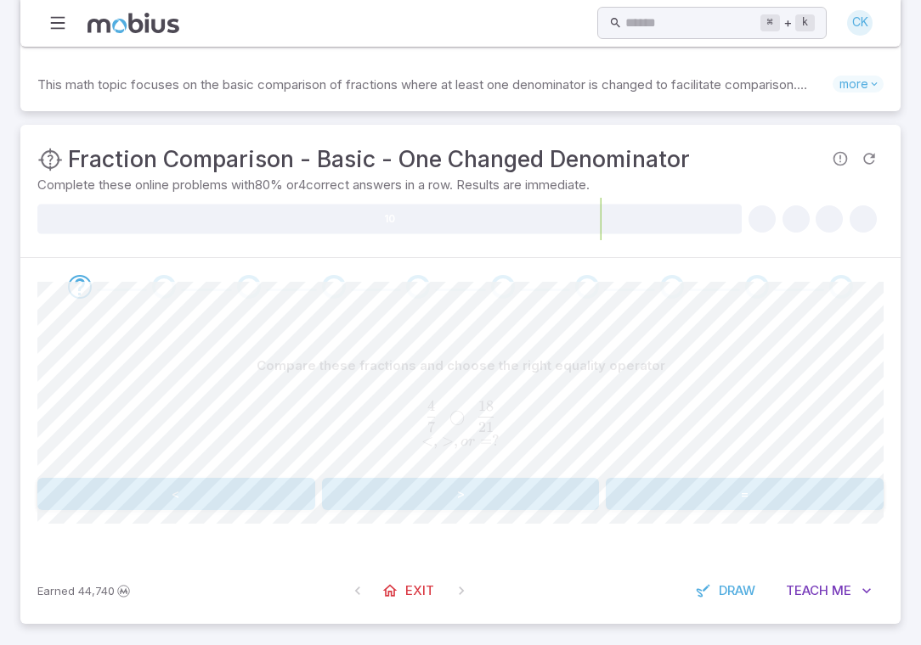
scroll to position [168, 0]
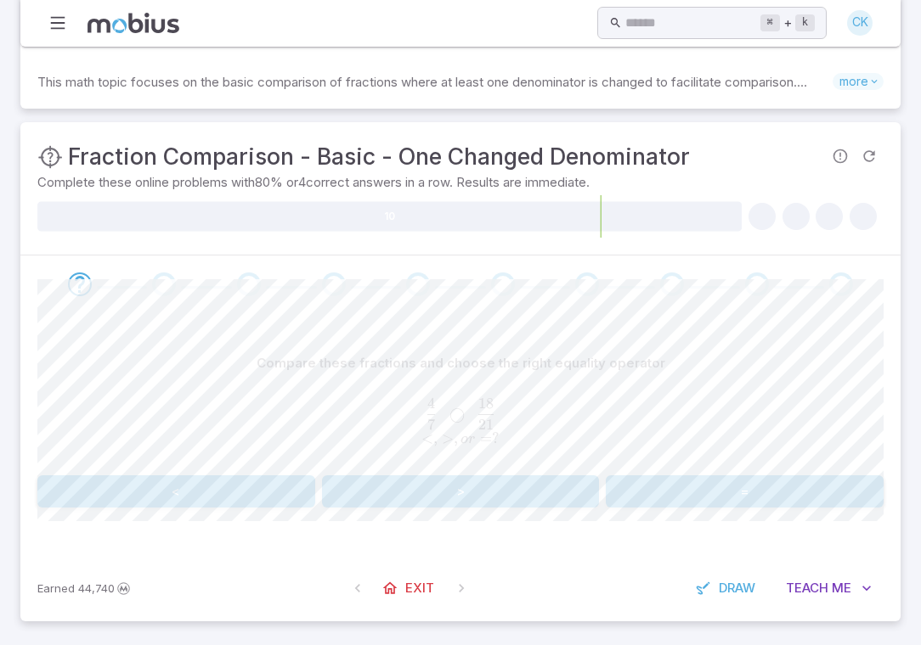
click at [227, 480] on button "<" at bounding box center [176, 492] width 278 height 32
click at [270, 492] on button "<" at bounding box center [176, 492] width 278 height 32
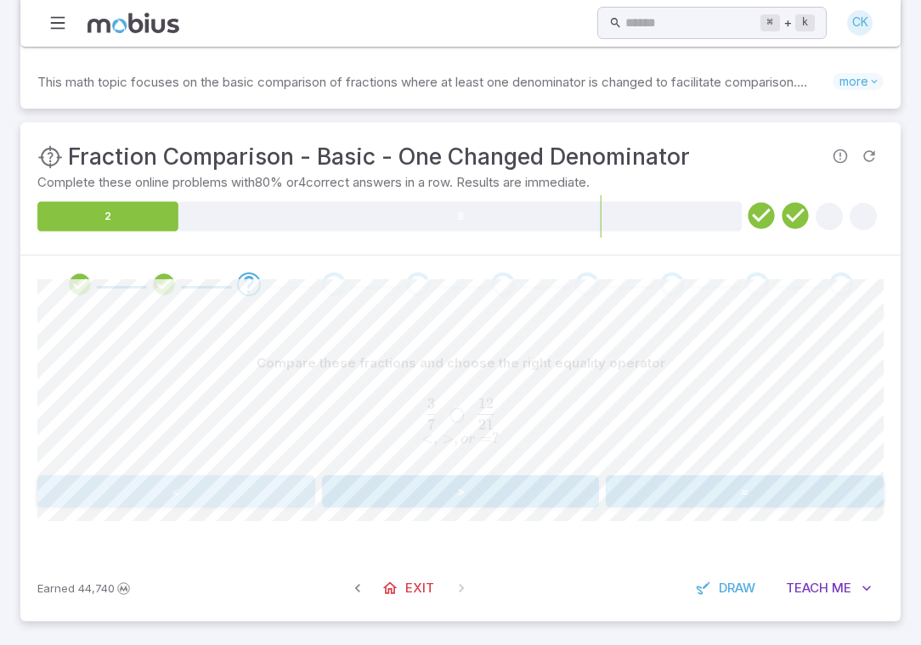
click at [273, 490] on button "<" at bounding box center [176, 492] width 278 height 32
click at [248, 491] on button "<" at bounding box center [176, 492] width 278 height 32
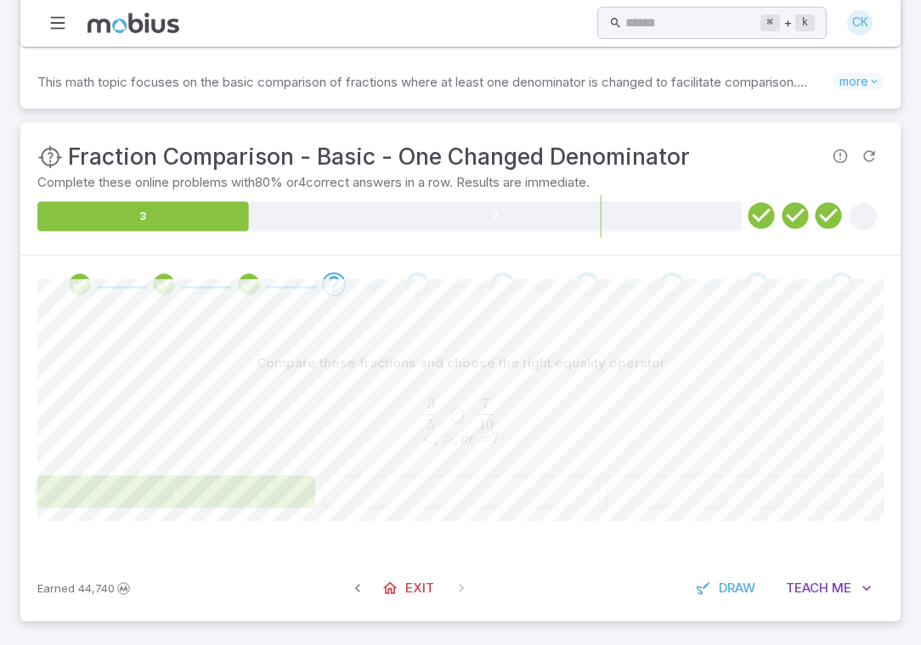
scroll to position [30, 0]
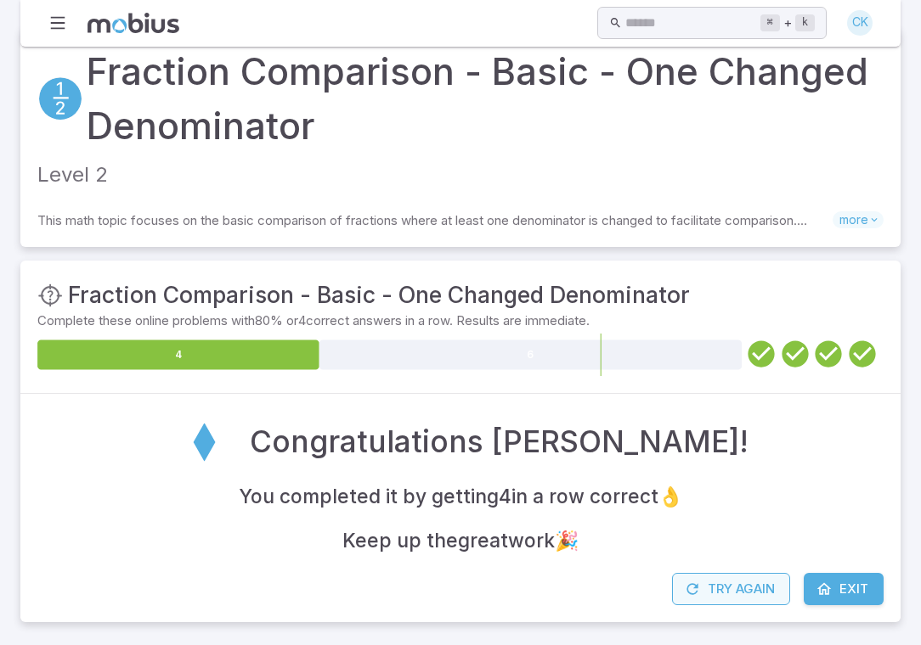
click at [750, 590] on button "Try Again" at bounding box center [731, 589] width 118 height 32
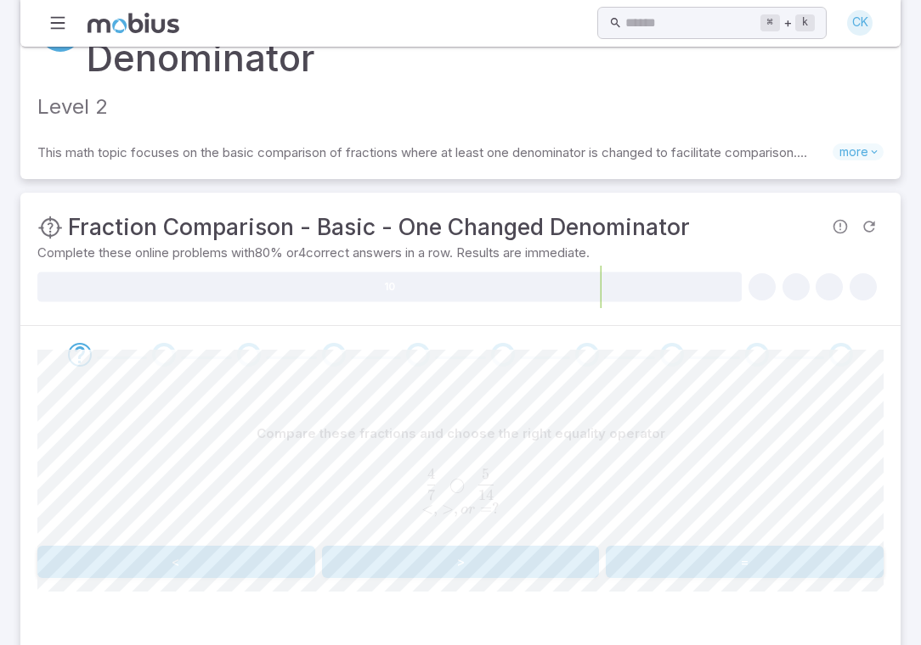
scroll to position [104, 0]
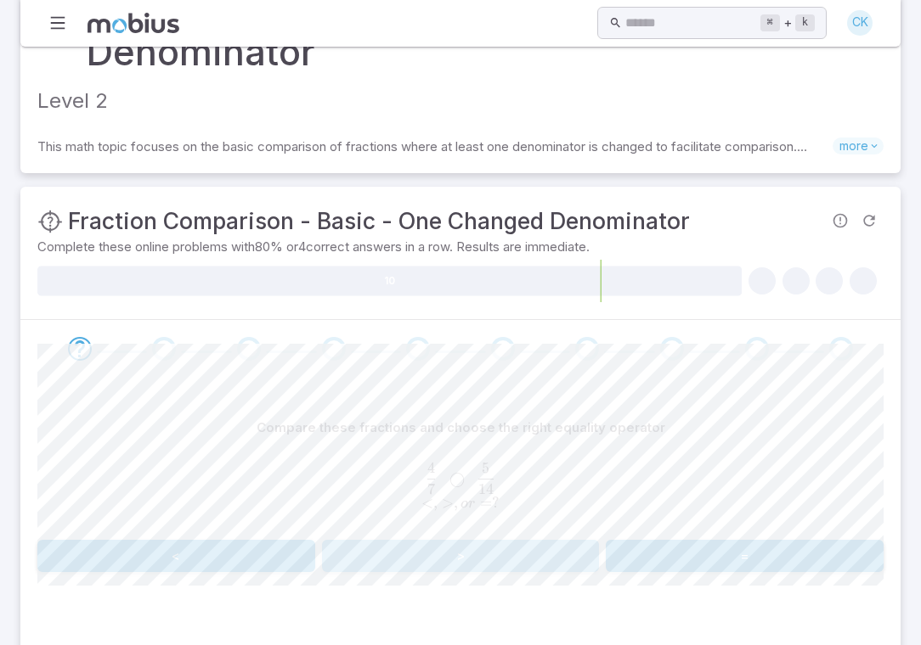
click at [532, 556] on button ">" at bounding box center [461, 556] width 278 height 32
click at [465, 550] on button ">" at bounding box center [461, 556] width 278 height 32
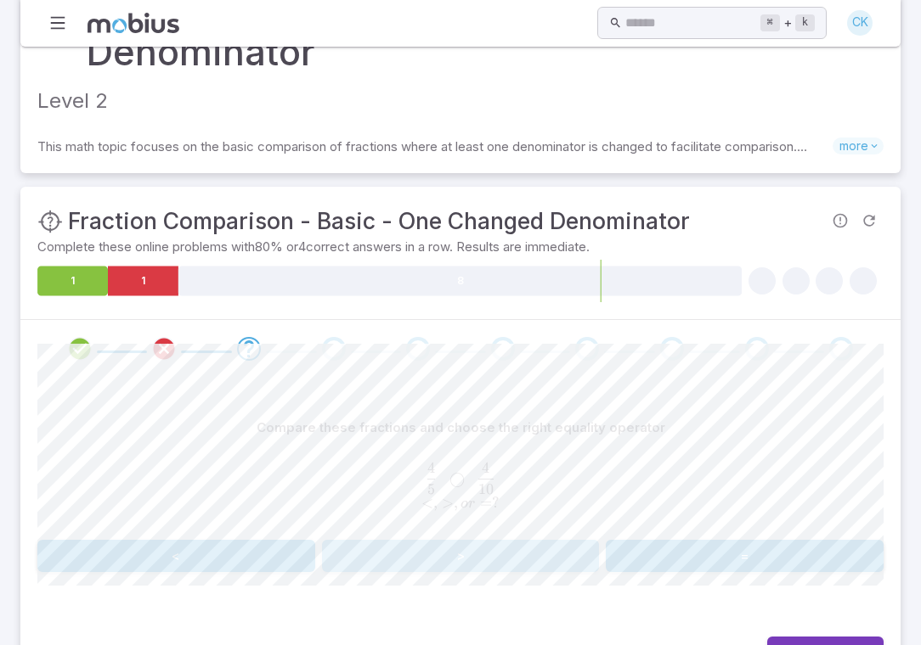
click at [433, 555] on button ">" at bounding box center [461, 556] width 278 height 32
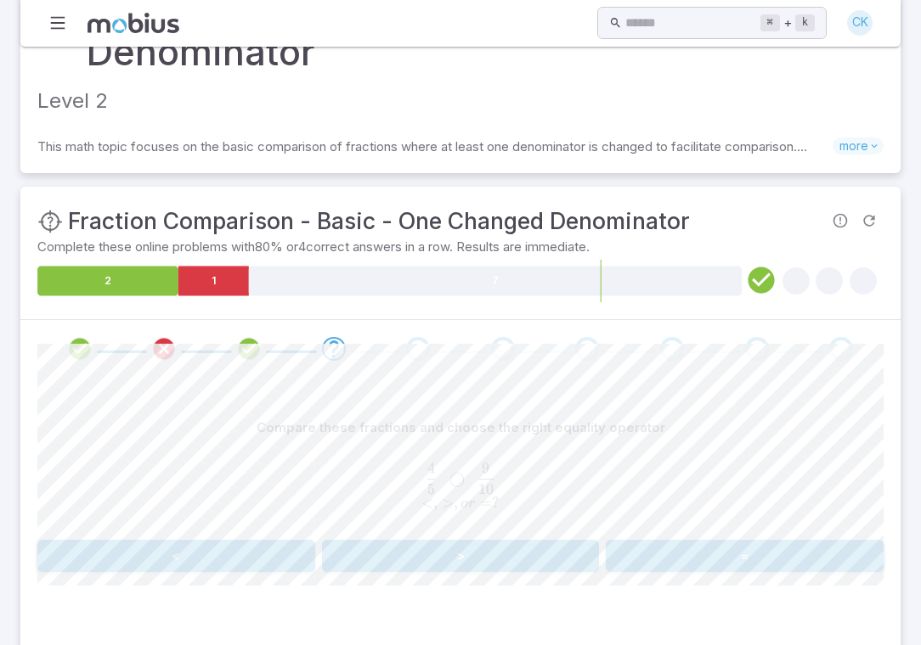
click at [435, 553] on button ">" at bounding box center [461, 556] width 278 height 32
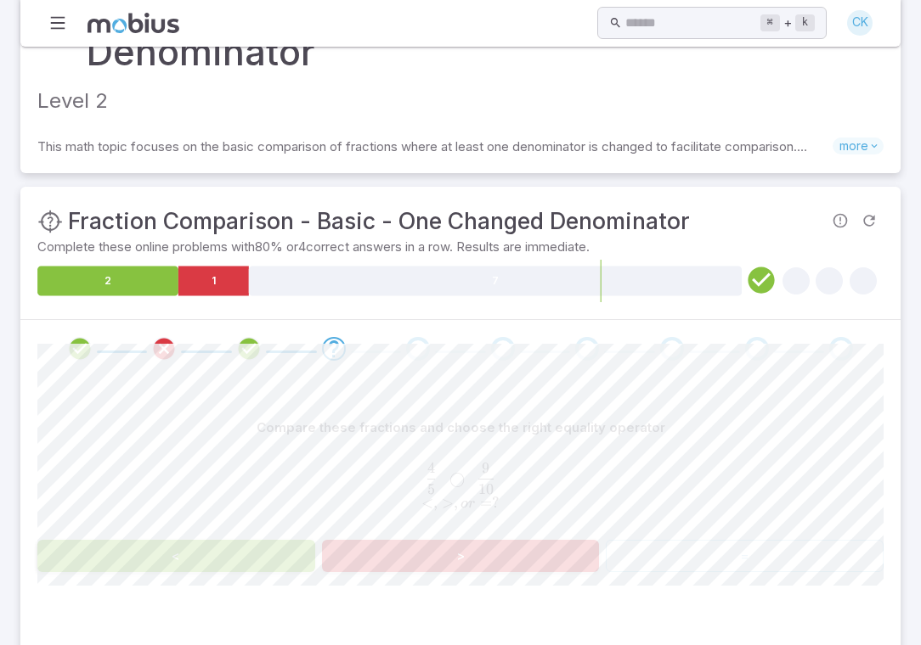
click at [262, 556] on button "<" at bounding box center [176, 556] width 278 height 32
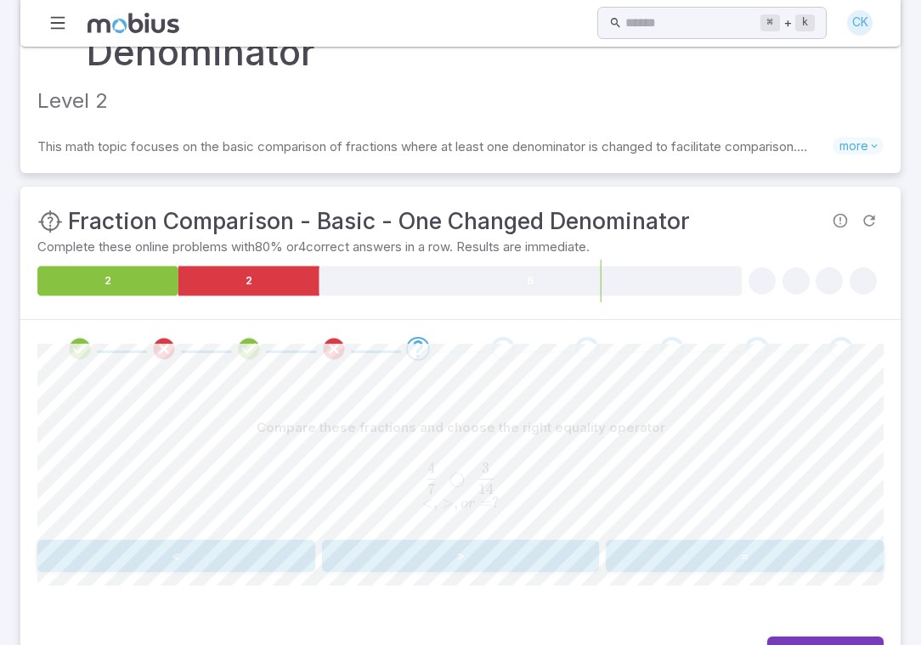
click at [419, 553] on button ">" at bounding box center [461, 556] width 278 height 32
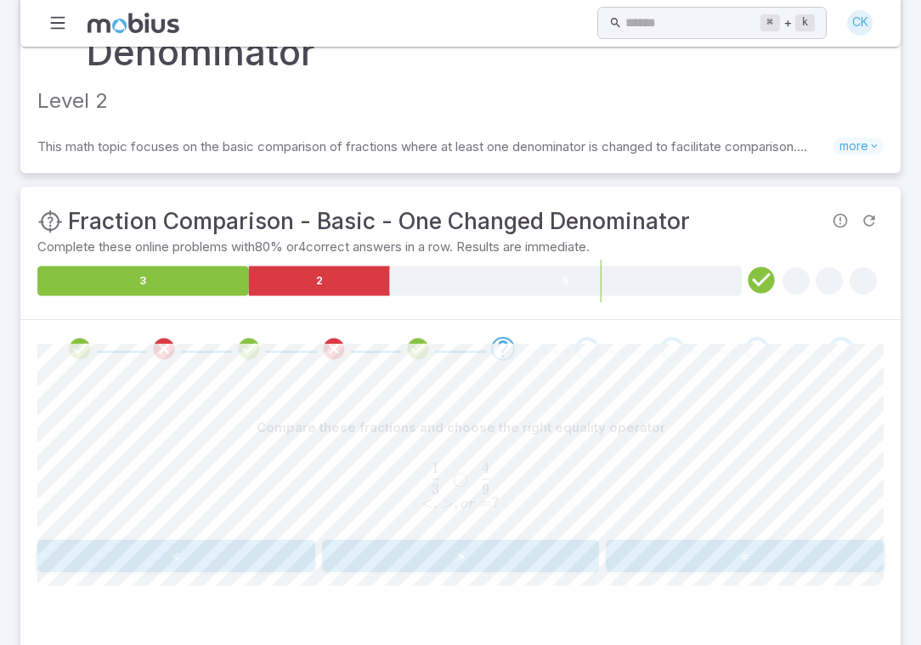
click at [257, 548] on button "<" at bounding box center [176, 556] width 278 height 32
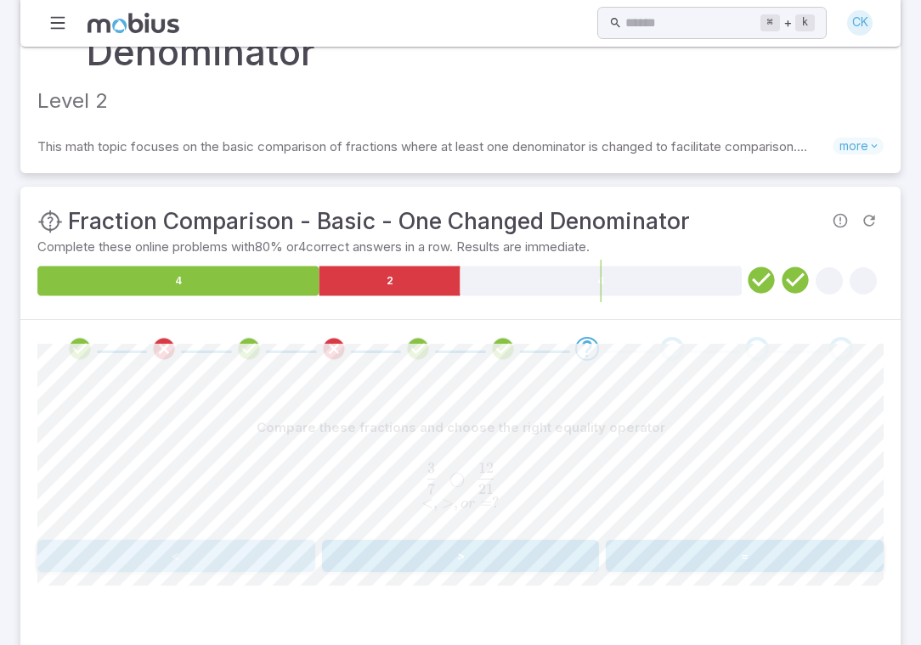
click at [255, 549] on button "<" at bounding box center [176, 556] width 278 height 32
click at [435, 547] on button ">" at bounding box center [461, 556] width 278 height 32
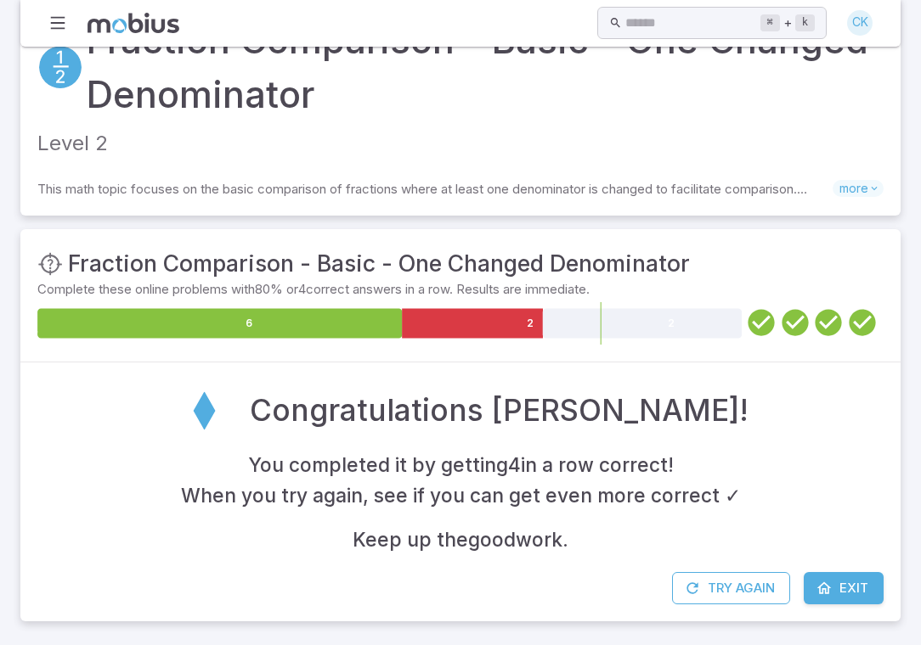
scroll to position [60, 0]
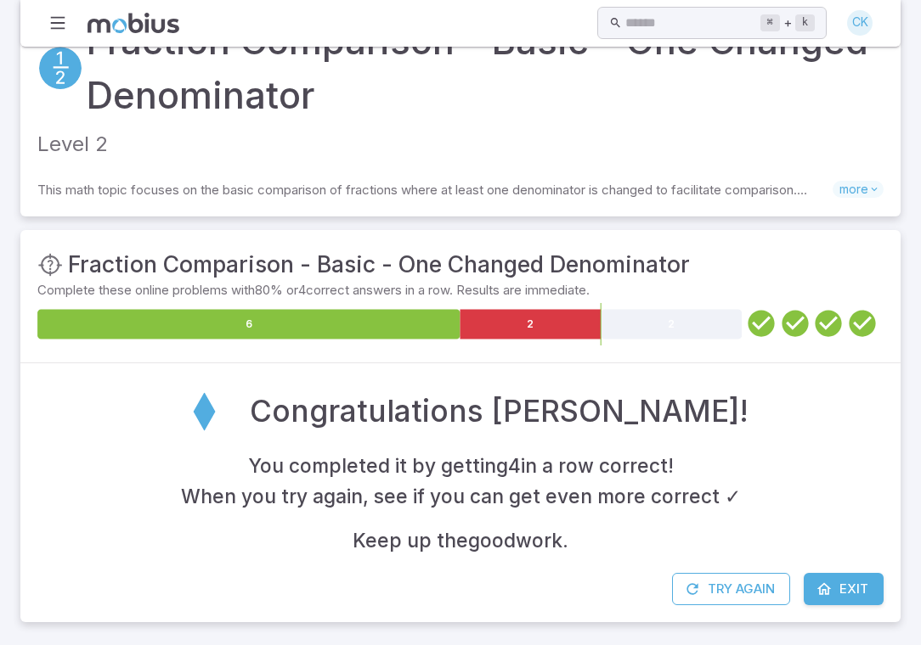
click at [37, 12] on div "Home Math Grade 1 Grade 2 Grade 3 Grade 4 Grade 5 Grade 6 Grade 7 Grade 8 Grade…" at bounding box center [460, 23] width 880 height 47
click at [53, 14] on icon "button" at bounding box center [57, 23] width 19 height 19
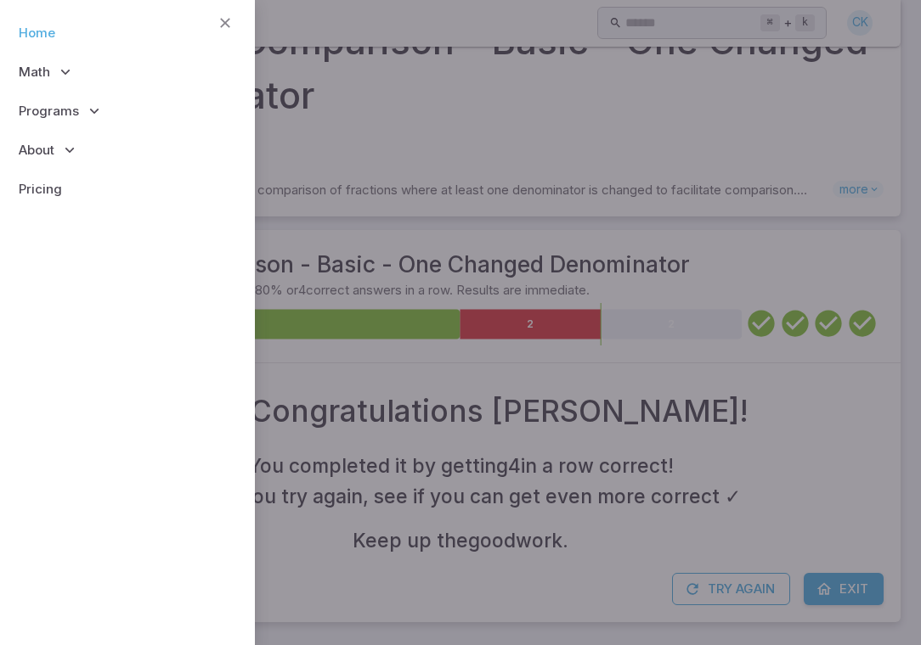
click at [56, 41] on link "Home" at bounding box center [128, 33] width 228 height 39
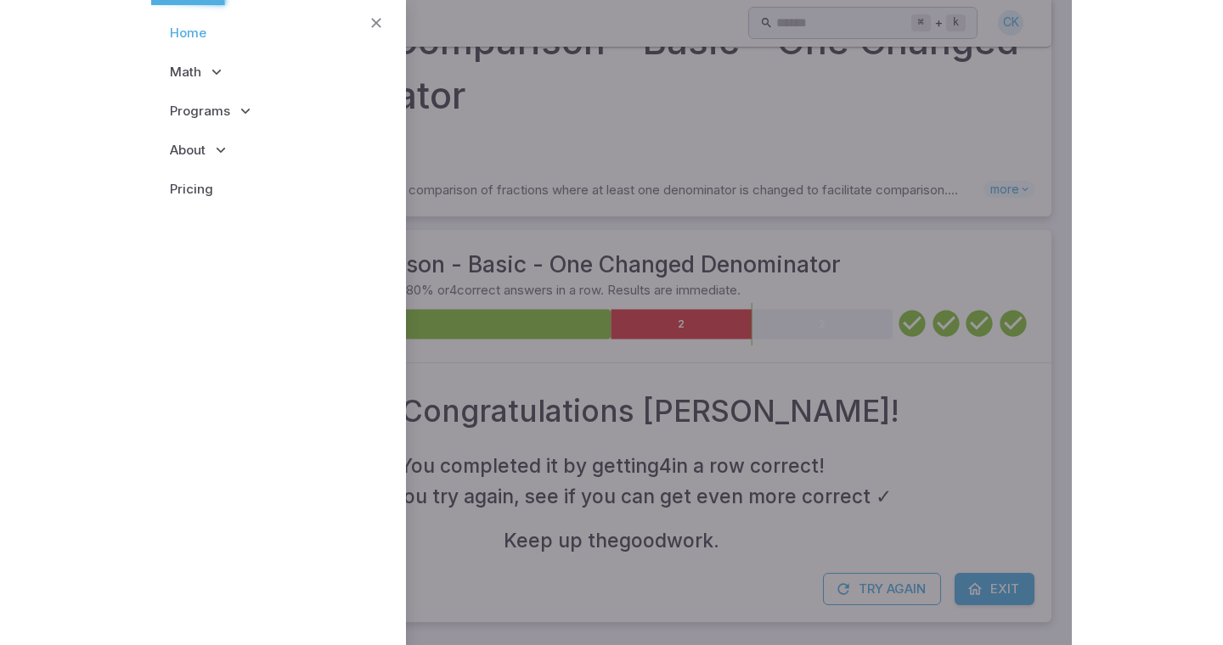
scroll to position [0, 0]
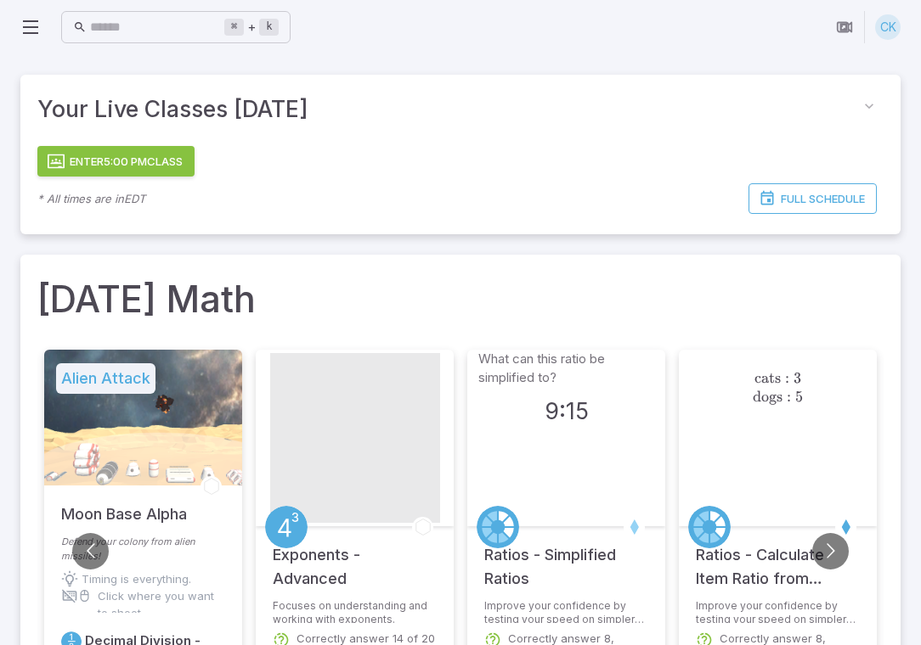
click at [172, 161] on button "Enter 5:00 PM Class" at bounding box center [115, 161] width 157 height 31
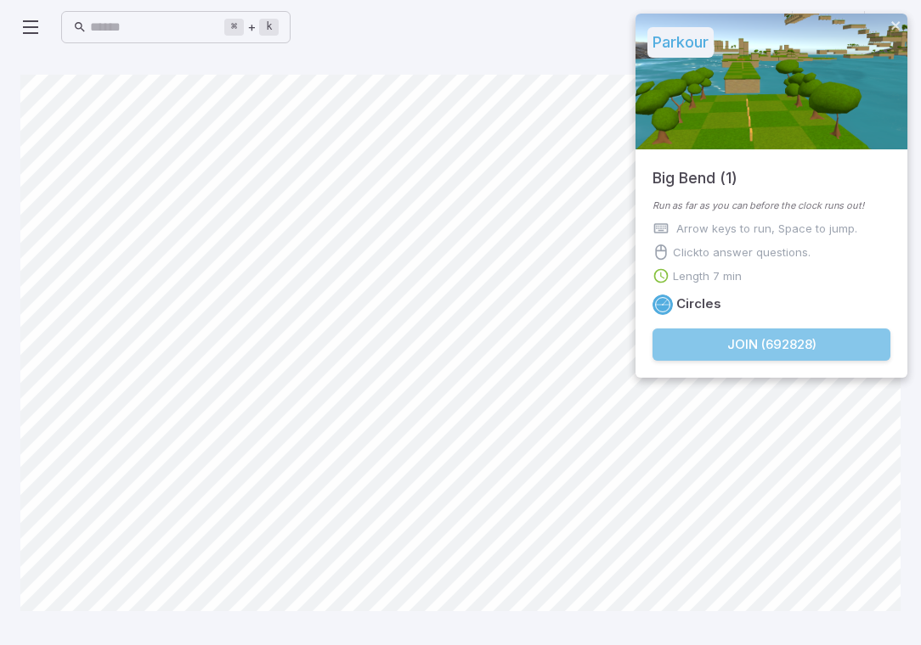
click at [690, 341] on button "Join ( 692828 )" at bounding box center [771, 345] width 238 height 32
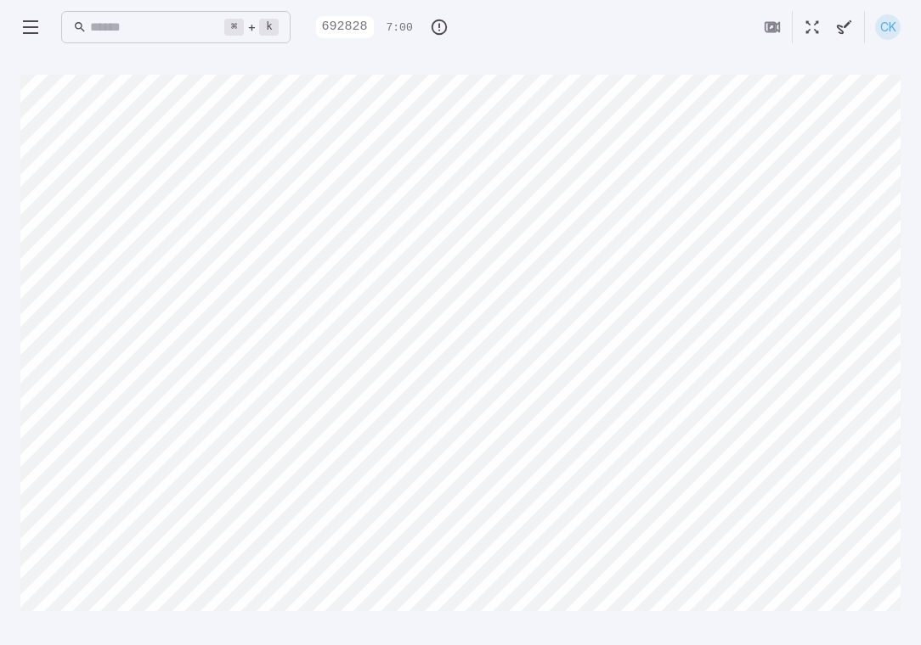
click at [0, 162] on main "Canvas actions 100 % Exit zen mode" at bounding box center [460, 349] width 921 height 591
click at [298, 127] on main "Canvas actions 100 % Exit zen mode" at bounding box center [460, 349] width 921 height 591
drag, startPoint x: 14, startPoint y: 162, endPoint x: 15, endPoint y: 205, distance: 42.5
click at [15, 205] on main "Canvas actions 100 % Exit zen mode" at bounding box center [460, 349] width 921 height 591
click at [0, 234] on main "Canvas actions 100 % Exit zen mode" at bounding box center [460, 349] width 921 height 591
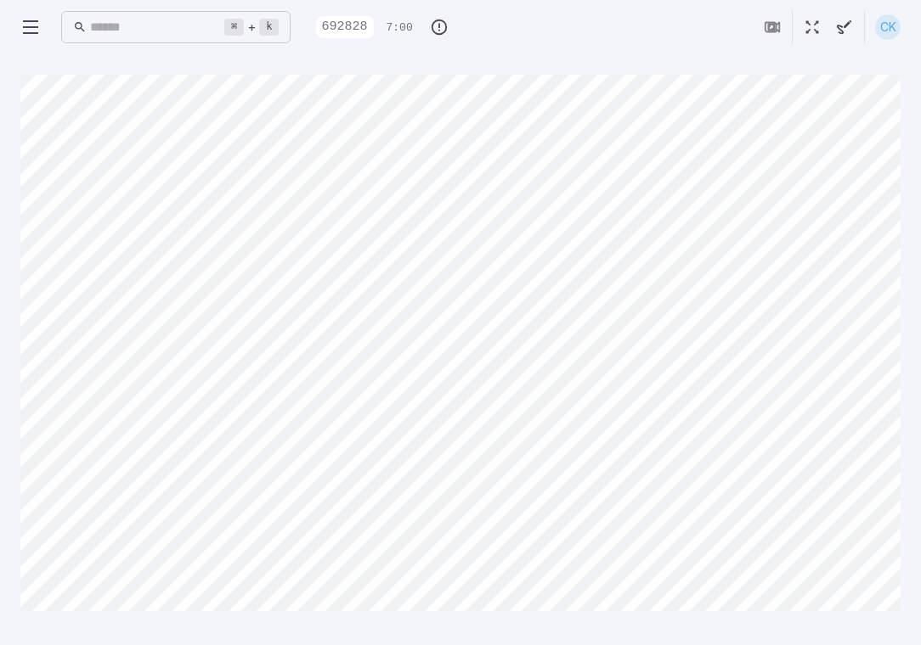
click at [0, 448] on main "Canvas actions 100 % Exit zen mode" at bounding box center [460, 349] width 921 height 591
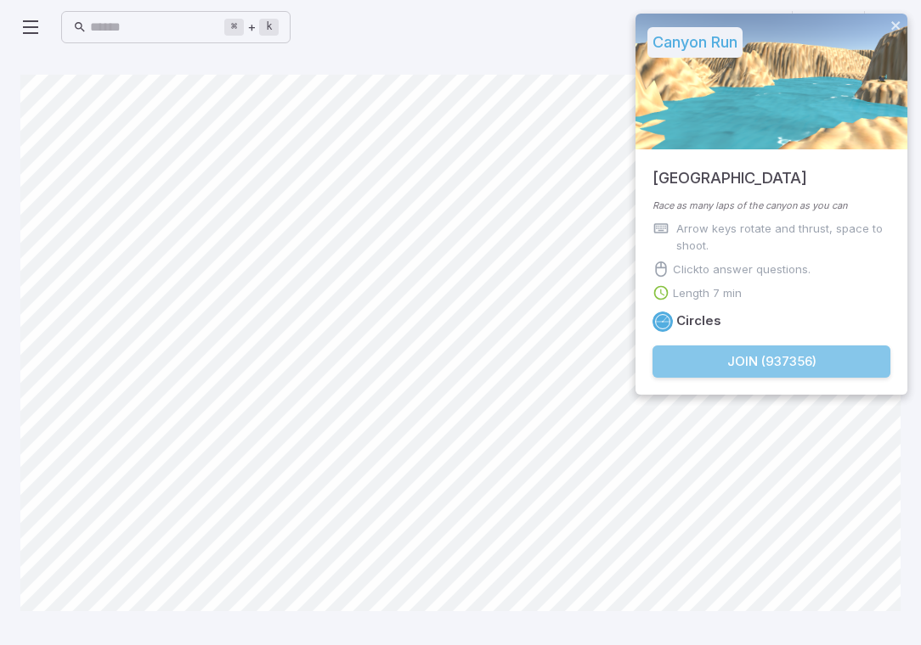
click at [848, 360] on button "Join ( 937356 )" at bounding box center [771, 362] width 238 height 32
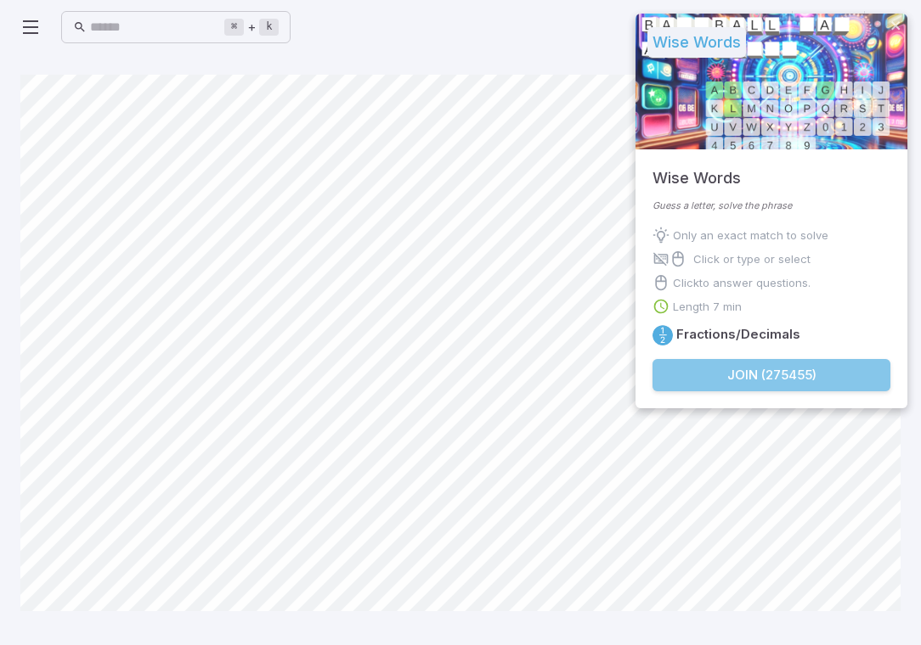
click at [746, 383] on button "Join ( 275455 )" at bounding box center [771, 375] width 238 height 32
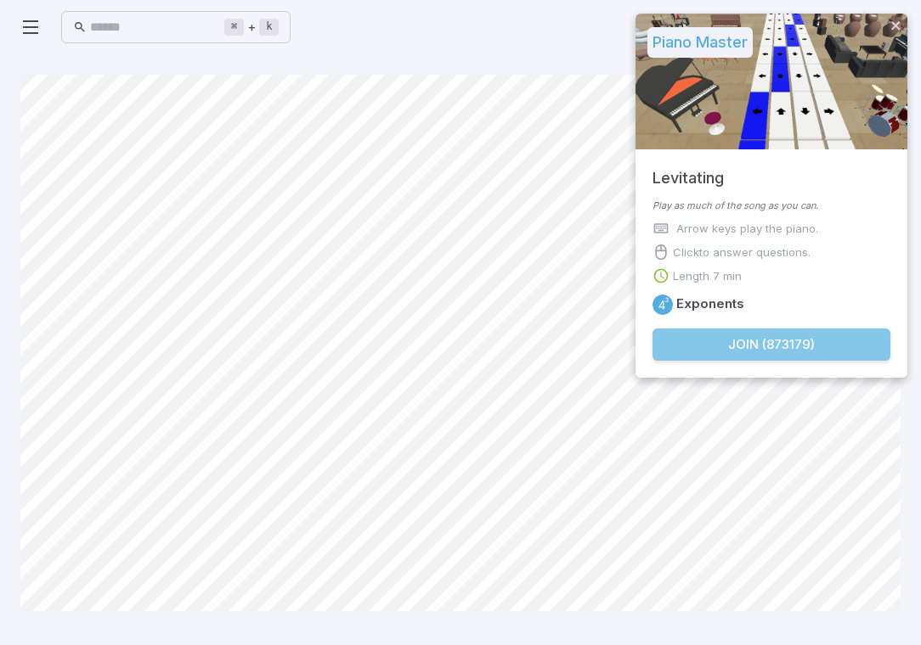
click at [740, 356] on button "Join ( 873179 )" at bounding box center [771, 345] width 238 height 32
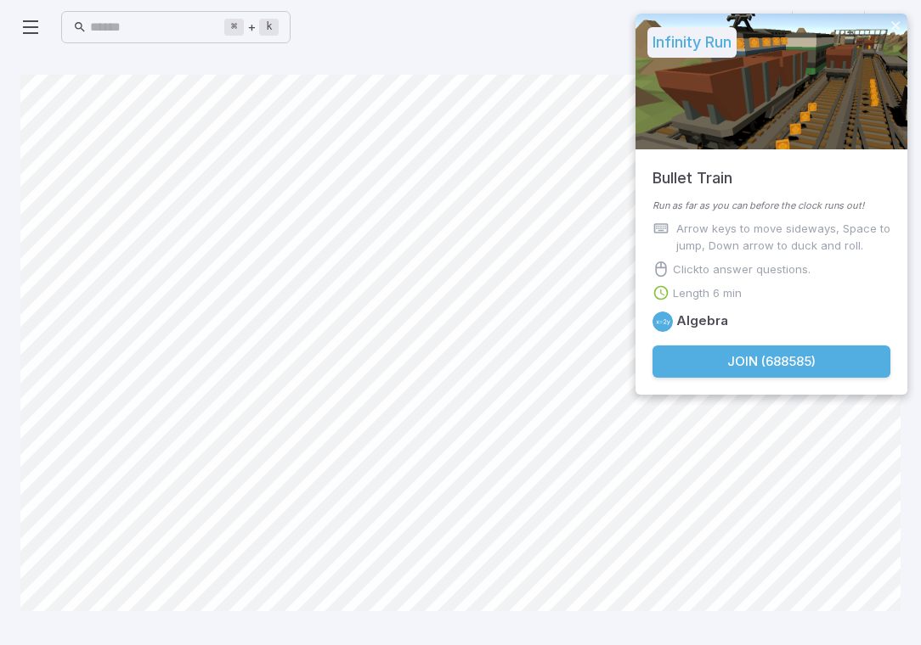
click at [789, 363] on button "Join ( 688585 )" at bounding box center [771, 362] width 238 height 32
